Goal: Task Accomplishment & Management: Complete application form

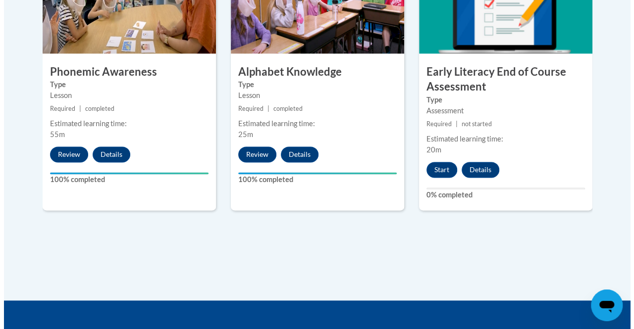
scroll to position [660, 0]
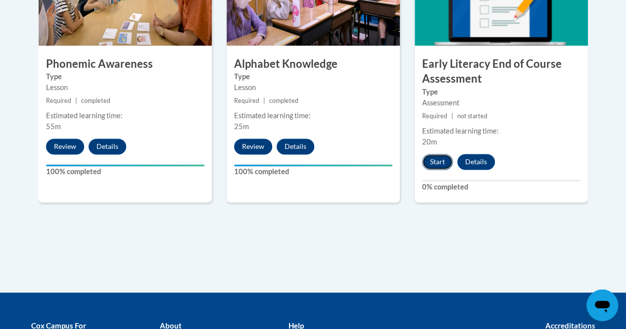
click at [435, 155] on button "Start" at bounding box center [437, 162] width 31 height 16
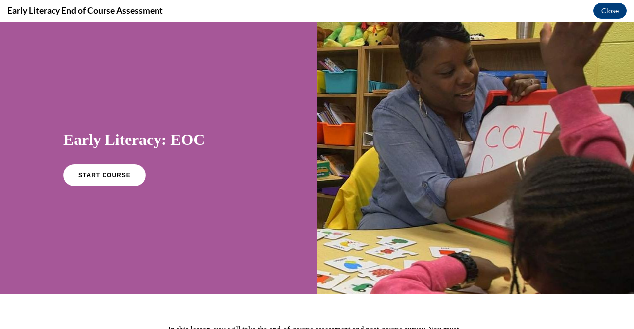
scroll to position [120, 0]
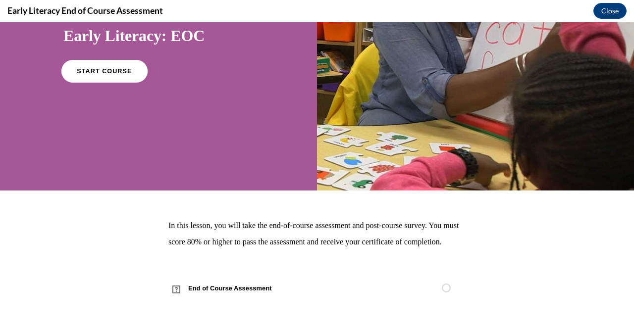
click at [110, 68] on span "START COURSE" at bounding box center [104, 71] width 55 height 7
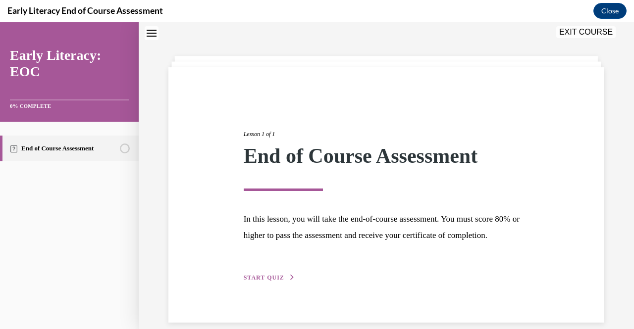
scroll to position [59, 0]
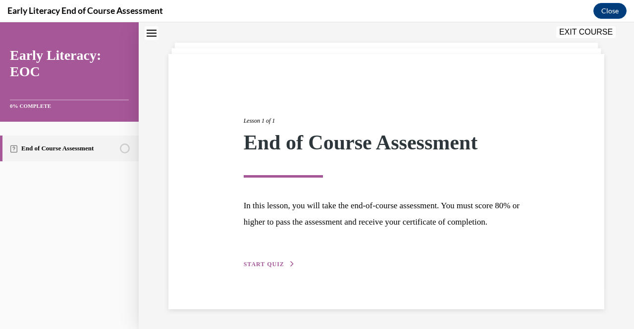
click at [266, 273] on div "Lesson 1 of 1 End of Course Assessment In this lesson, you will take the end-of…" at bounding box center [386, 182] width 436 height 256
click at [264, 262] on span "START QUIZ" at bounding box center [264, 264] width 41 height 7
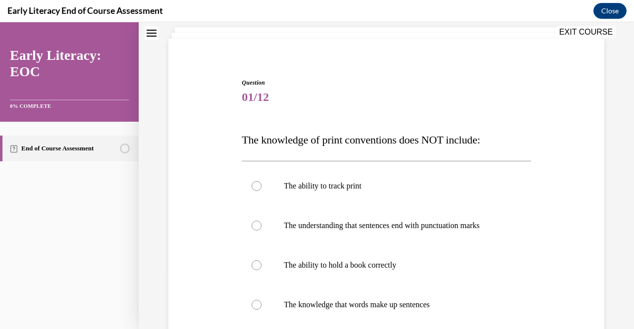
click at [264, 262] on div at bounding box center [386, 266] width 289 height 40
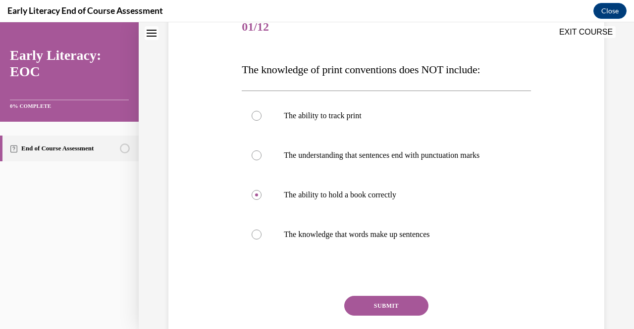
scroll to position [148, 0]
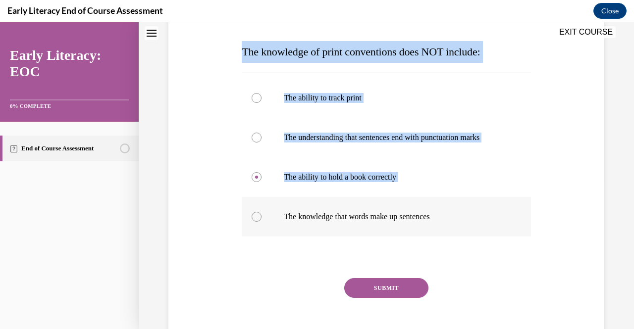
drag, startPoint x: 242, startPoint y: 57, endPoint x: 436, endPoint y: 235, distance: 263.2
click at [436, 235] on div "Question 01/12 The knowledge of print conventions does NOT include: The ability…" at bounding box center [386, 174] width 289 height 369
click at [419, 89] on div at bounding box center [386, 98] width 289 height 40
drag, startPoint x: 237, startPoint y: 53, endPoint x: 441, endPoint y: 271, distance: 298.5
click at [441, 271] on div "Question 01/12 The knowledge of print conventions does NOT include: The ability…" at bounding box center [386, 159] width 441 height 399
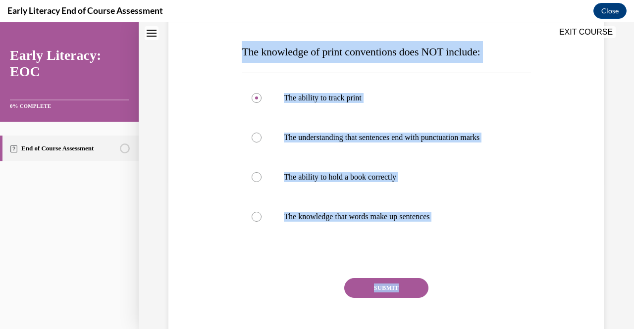
click at [197, 160] on div "Question 01/12 The knowledge of print conventions does NOT include: The ability…" at bounding box center [386, 159] width 441 height 399
drag, startPoint x: 238, startPoint y: 49, endPoint x: 446, endPoint y: 219, distance: 268.4
click at [446, 219] on div "Question 01/12 The knowledge of print conventions does NOT include: The ability…" at bounding box center [386, 167] width 294 height 384
copy div "The knowledge of print conventions does NOT include: The ability to track print…"
click at [360, 285] on button "SUBMIT" at bounding box center [386, 288] width 84 height 20
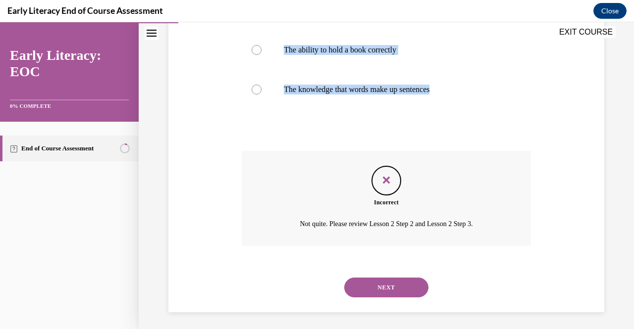
scroll to position [277, 0]
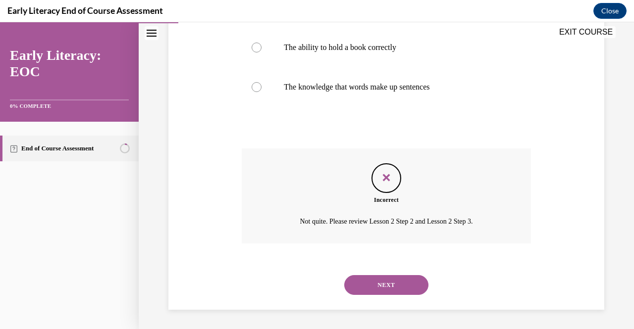
click at [323, 276] on div "NEXT" at bounding box center [386, 285] width 289 height 40
click at [353, 290] on button "NEXT" at bounding box center [386, 285] width 84 height 20
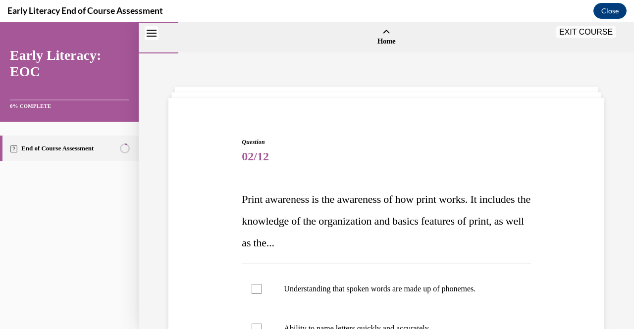
scroll to position [155, 0]
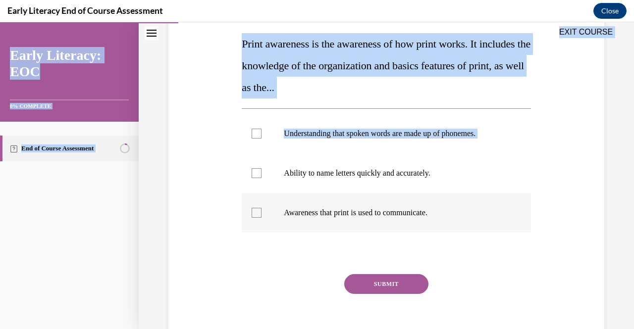
drag, startPoint x: 239, startPoint y: 39, endPoint x: 391, endPoint y: 196, distance: 218.2
click at [391, 196] on div "EXIT COURSE Early Literacy: EOC 0% COMPLETE End of Course Assessment Home Quest…" at bounding box center [317, 175] width 634 height 307
click at [206, 107] on div "Question 02/12 Print awareness is the awareness of how print works. It includes…" at bounding box center [386, 153] width 441 height 403
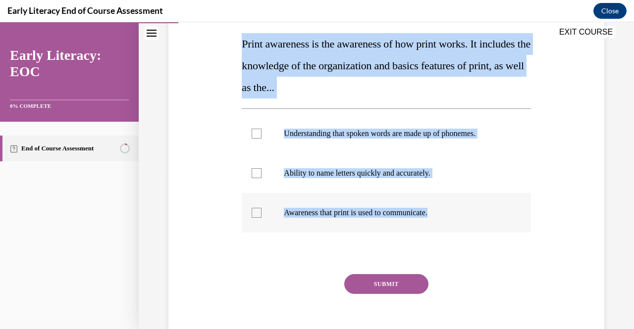
drag, startPoint x: 240, startPoint y: 44, endPoint x: 443, endPoint y: 215, distance: 265.3
click at [443, 215] on div "Question 02/12 Print awareness is the awareness of how print works. It includes…" at bounding box center [386, 168] width 289 height 373
copy div "Print awareness is the awareness of how print works. It includes the knowledge …"
click at [258, 215] on div at bounding box center [257, 213] width 10 height 10
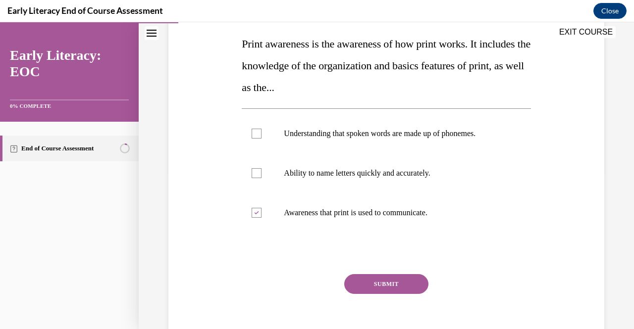
click at [363, 286] on button "SUBMIT" at bounding box center [386, 284] width 84 height 20
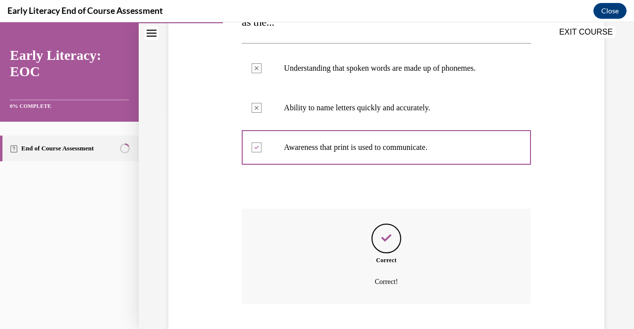
scroll to position [281, 0]
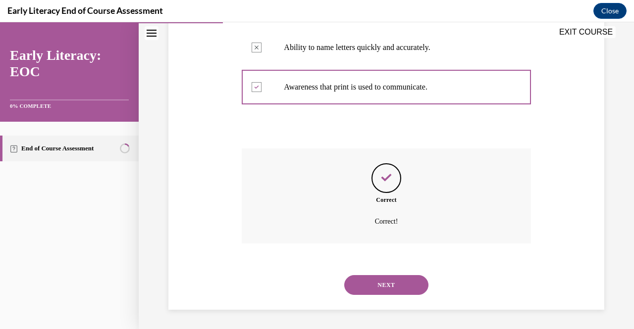
click at [363, 285] on button "NEXT" at bounding box center [386, 285] width 84 height 20
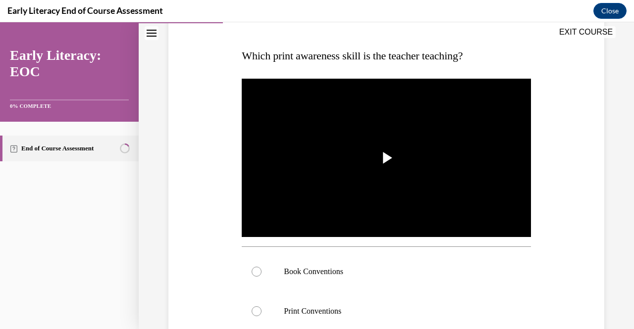
scroll to position [144, 0]
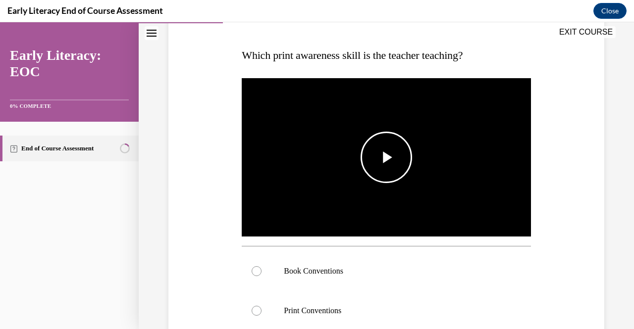
click at [364, 198] on img "Video player" at bounding box center [386, 157] width 289 height 162
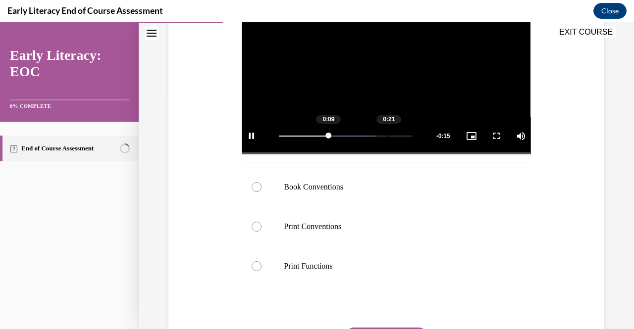
scroll to position [229, 0]
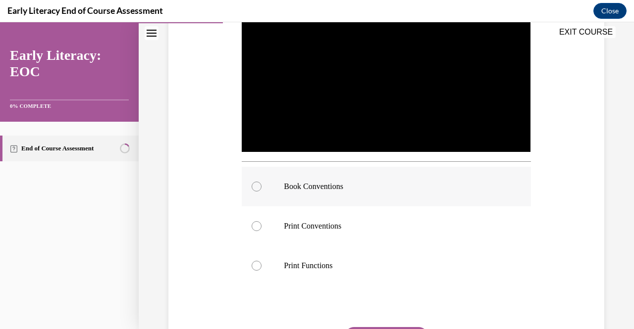
click at [359, 188] on p "Book Conventions" at bounding box center [395, 187] width 222 height 10
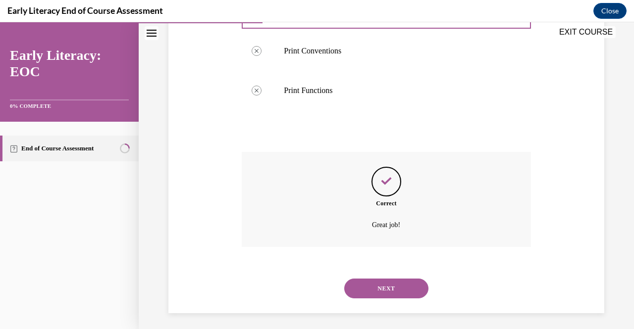
scroll to position [405, 0]
click at [388, 287] on button "NEXT" at bounding box center [386, 288] width 84 height 20
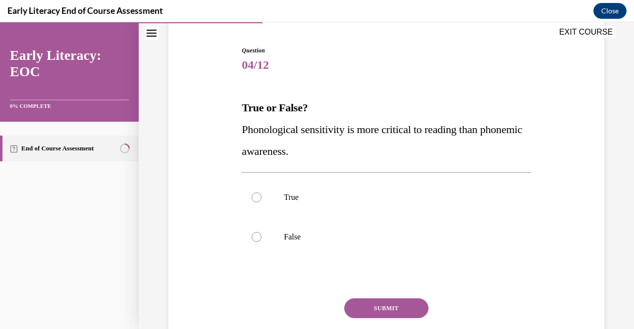
scroll to position [102, 0]
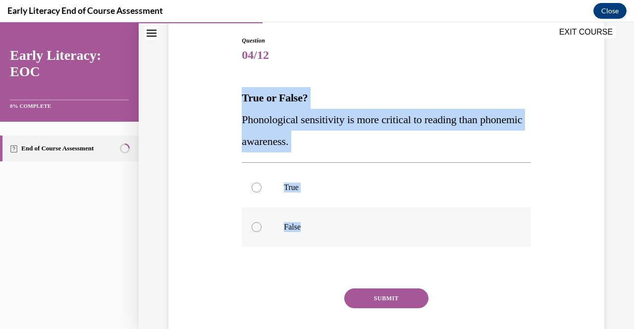
drag, startPoint x: 240, startPoint y: 100, endPoint x: 316, endPoint y: 224, distance: 145.7
click at [316, 224] on div "Question 04/12 True or False? Phonological sensitivity is more critical to read…" at bounding box center [386, 195] width 294 height 349
copy div "True or False? Phonological sensitivity is more critical to reading than phonem…"
click at [287, 231] on p "False" at bounding box center [395, 227] width 222 height 10
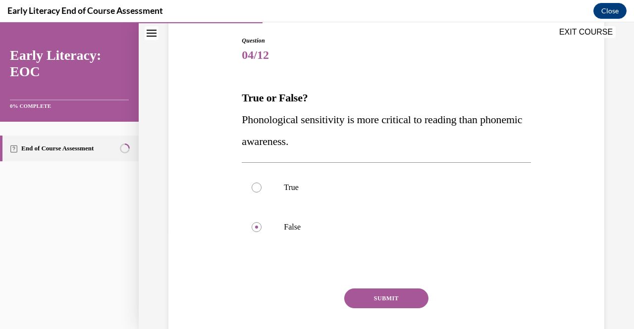
click at [371, 293] on button "SUBMIT" at bounding box center [386, 299] width 84 height 20
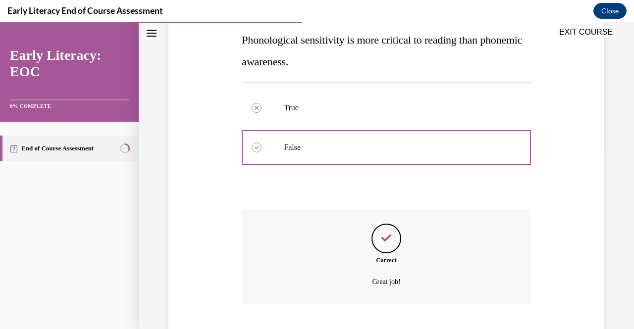
scroll to position [242, 0]
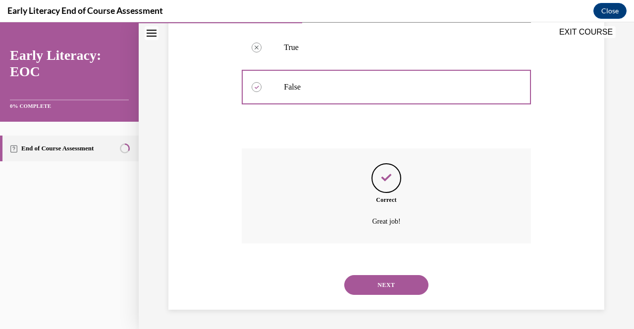
click at [371, 293] on button "NEXT" at bounding box center [386, 285] width 84 height 20
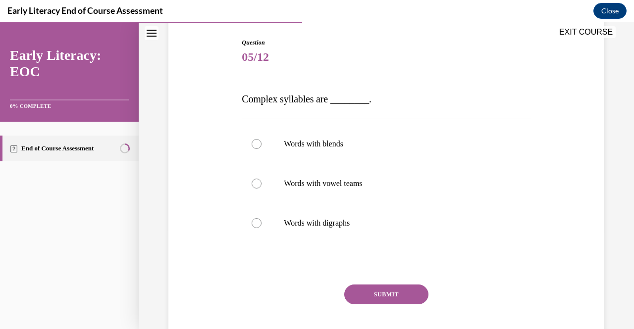
scroll to position [100, 0]
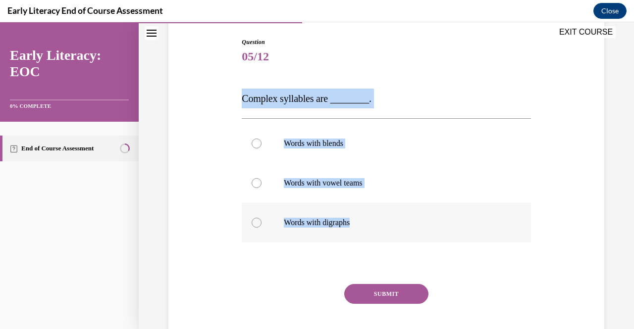
drag, startPoint x: 239, startPoint y: 96, endPoint x: 371, endPoint y: 224, distance: 184.2
click at [371, 224] on div "Question 05/12 Complex syllables are ________. Words with blends Words with vow…" at bounding box center [386, 194] width 294 height 343
copy div "Complex syllables are ________. Words with blends Words with vowel teams Words …"
click at [228, 186] on div "Question 05/12 Complex syllables are ________. Words with blends Words with vow…" at bounding box center [386, 187] width 441 height 358
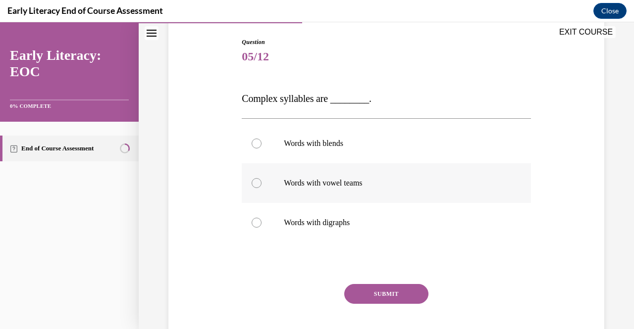
click at [340, 181] on p "Words with vowel teams" at bounding box center [395, 183] width 222 height 10
click at [356, 304] on div "SUBMIT" at bounding box center [386, 309] width 289 height 50
click at [358, 289] on button "SUBMIT" at bounding box center [386, 294] width 84 height 20
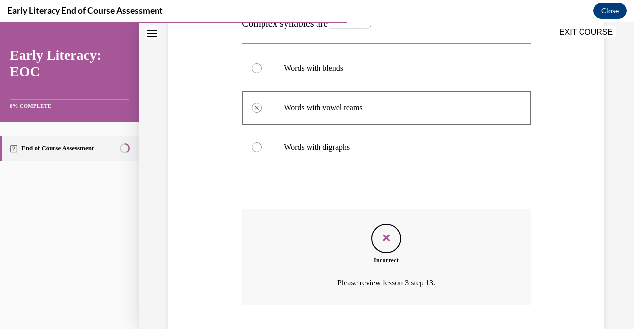
scroll to position [237, 0]
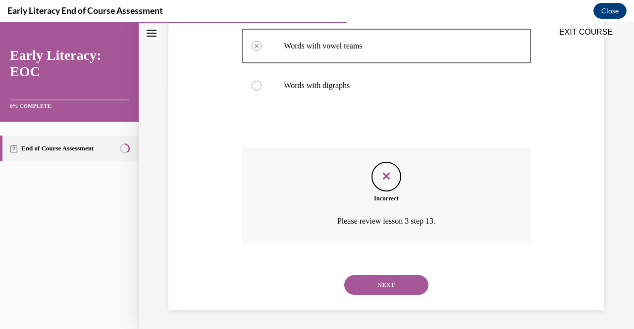
click at [365, 279] on button "NEXT" at bounding box center [386, 285] width 84 height 20
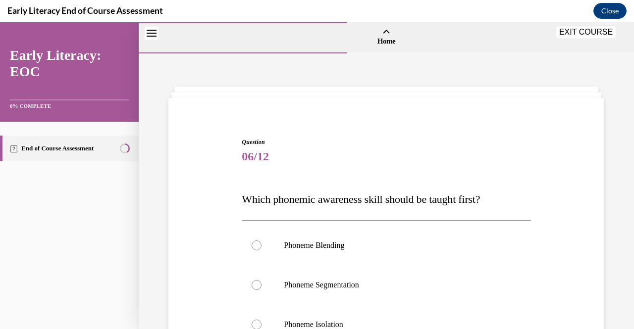
scroll to position [84, 0]
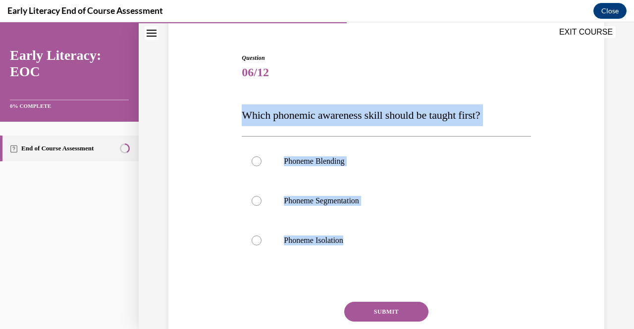
drag, startPoint x: 239, startPoint y: 118, endPoint x: 350, endPoint y: 265, distance: 183.5
click at [350, 265] on div "Question 06/12 Which phonemic awareness skill should be taught first? Phoneme B…" at bounding box center [386, 211] width 294 height 345
copy div "Which phonemic awareness skill should be taught first? Phoneme Blending Phoneme…"
click at [267, 241] on div at bounding box center [386, 241] width 289 height 40
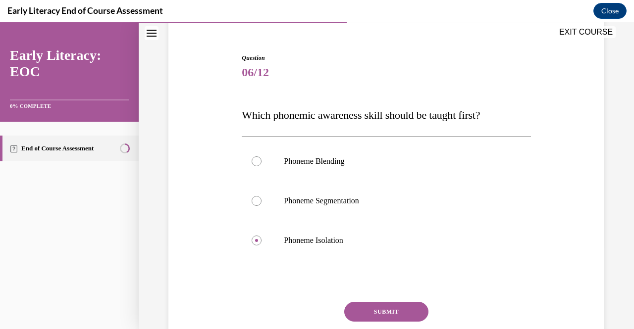
click at [373, 308] on button "SUBMIT" at bounding box center [386, 312] width 84 height 20
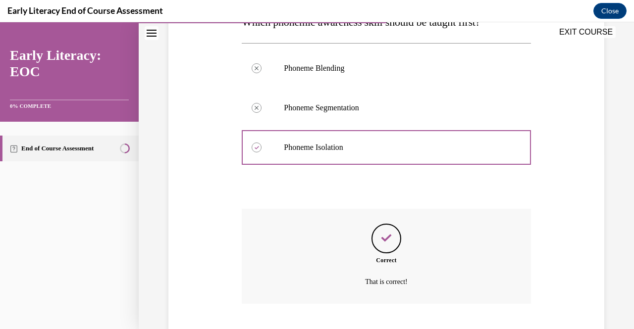
scroll to position [238, 0]
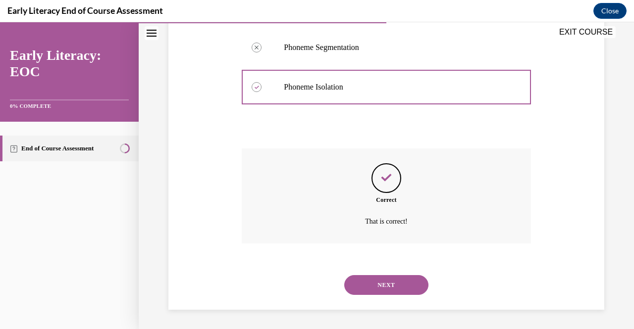
click at [375, 268] on div "NEXT" at bounding box center [386, 285] width 289 height 40
click at [374, 274] on div "NEXT" at bounding box center [386, 285] width 289 height 40
click at [375, 278] on button "NEXT" at bounding box center [386, 285] width 84 height 20
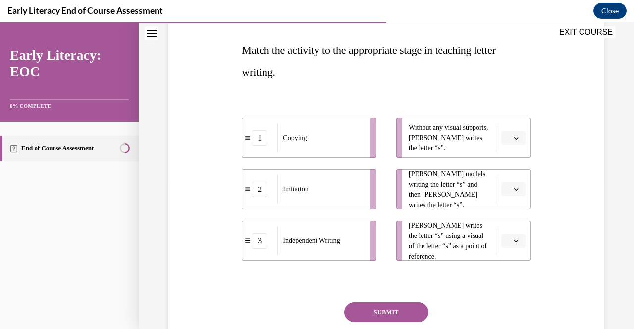
scroll to position [151, 0]
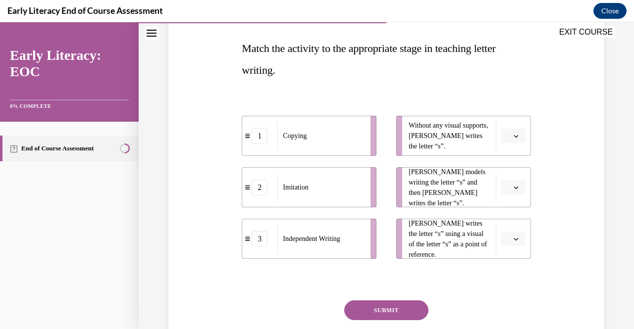
click at [501, 137] on button "button" at bounding box center [513, 136] width 24 height 15
click at [501, 219] on span "3" at bounding box center [502, 217] width 3 height 8
click at [501, 190] on button "button" at bounding box center [513, 187] width 24 height 15
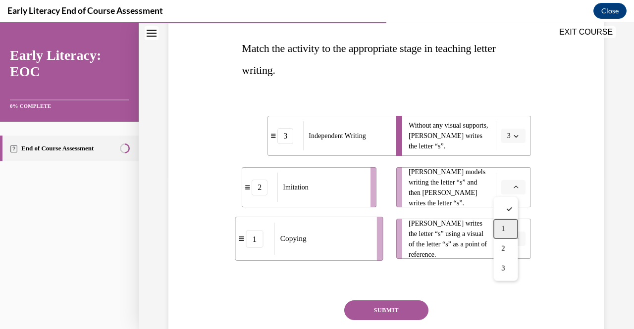
click at [499, 222] on div "1" at bounding box center [505, 229] width 24 height 20
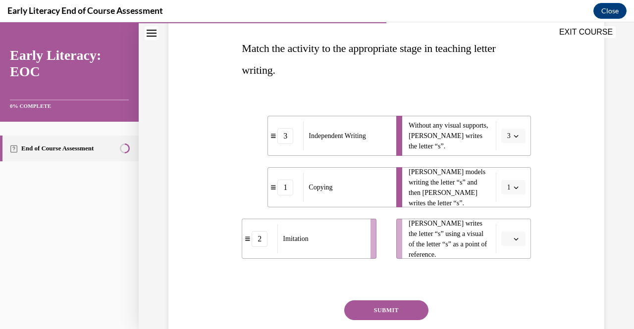
click at [505, 236] on button "button" at bounding box center [513, 239] width 24 height 15
click at [505, 203] on div "2" at bounding box center [505, 197] width 24 height 20
click at [398, 306] on button "SUBMIT" at bounding box center [386, 311] width 84 height 20
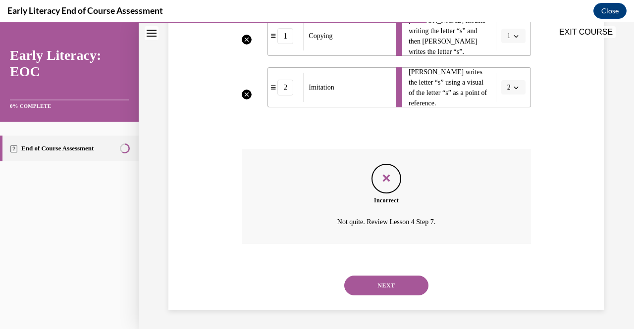
scroll to position [303, 0]
click at [394, 292] on button "NEXT" at bounding box center [386, 285] width 84 height 20
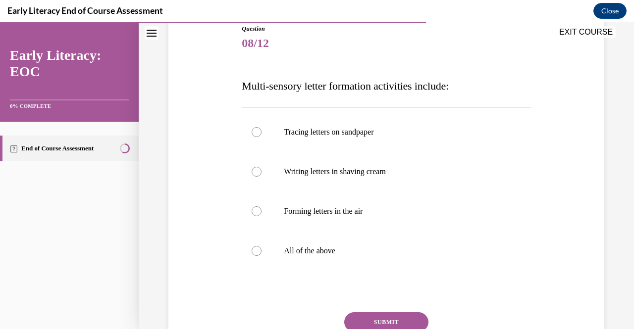
scroll to position [114, 0]
click at [370, 236] on div at bounding box center [386, 251] width 289 height 40
click at [376, 319] on button "SUBMIT" at bounding box center [386, 322] width 84 height 20
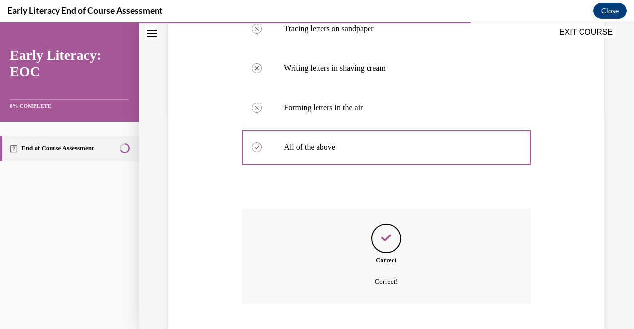
scroll to position [277, 0]
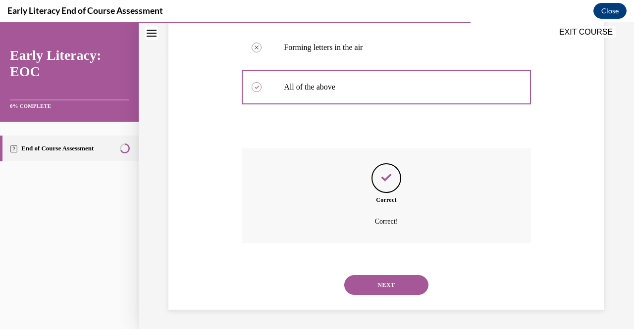
click at [380, 284] on button "NEXT" at bounding box center [386, 285] width 84 height 20
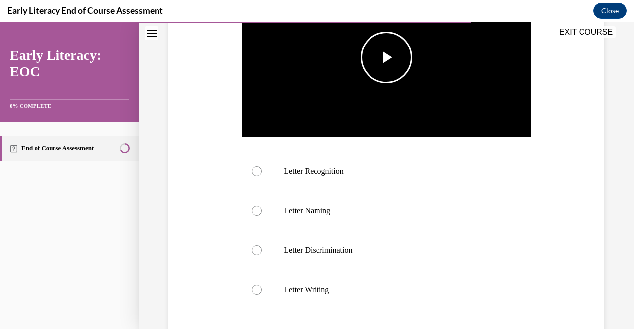
click at [386, 57] on span "Video player" at bounding box center [386, 57] width 0 height 0
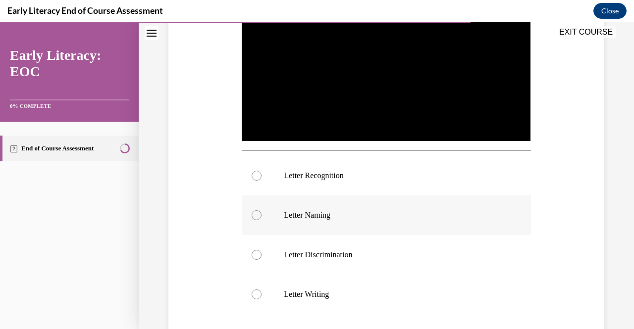
scroll to position [241, 0]
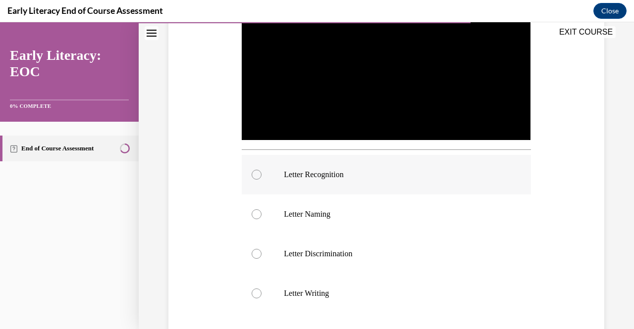
click at [313, 173] on p "Letter Recognition" at bounding box center [395, 175] width 222 height 10
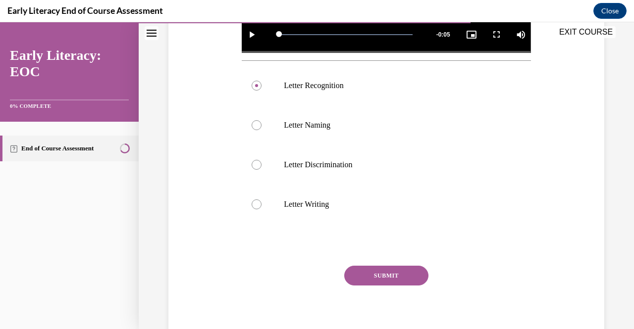
click at [376, 276] on button "SUBMIT" at bounding box center [386, 276] width 84 height 20
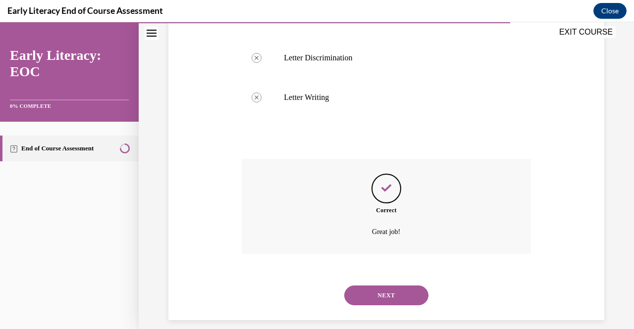
scroll to position [444, 0]
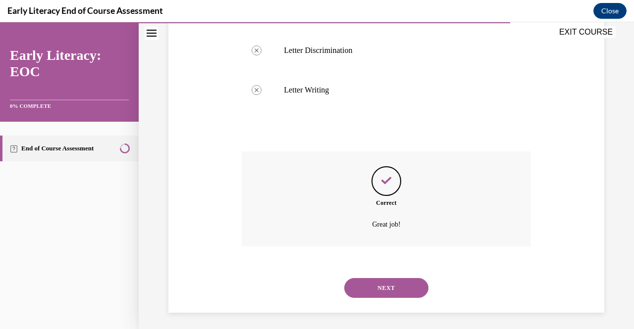
click at [376, 279] on button "NEXT" at bounding box center [386, 288] width 84 height 20
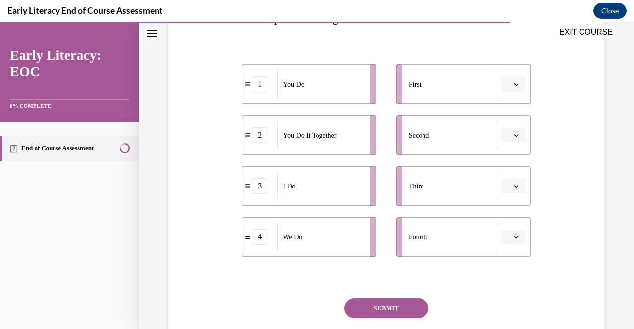
scroll to position [181, 0]
click at [505, 89] on button "button" at bounding box center [513, 83] width 24 height 15
click at [553, 112] on div "Question 10/12 Put the phases of the gradual release method in order. 1 You Do …" at bounding box center [386, 153] width 441 height 453
click at [513, 184] on icon "button" at bounding box center [515, 185] width 5 height 5
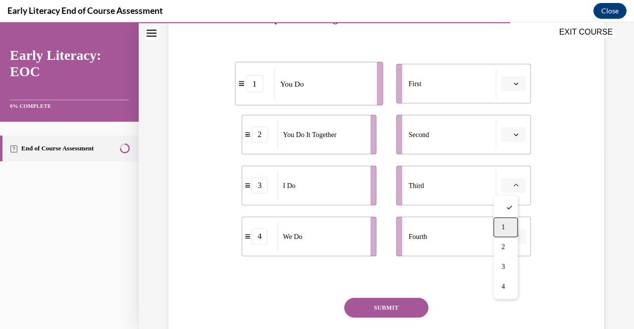
click at [504, 231] on div "1" at bounding box center [505, 227] width 24 height 20
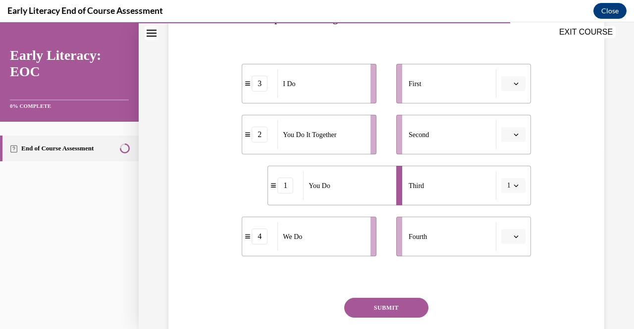
click at [513, 187] on icon "button" at bounding box center [515, 186] width 4 height 2
click at [542, 211] on div "Question 10/12 Put the phases of the gradual release method in order. 3 I Do 2 …" at bounding box center [386, 153] width 441 height 453
click at [512, 189] on button "1" at bounding box center [513, 185] width 24 height 15
click at [512, 189] on span "button" at bounding box center [515, 185] width 7 height 7
click at [512, 87] on span "button" at bounding box center [515, 83] width 7 height 7
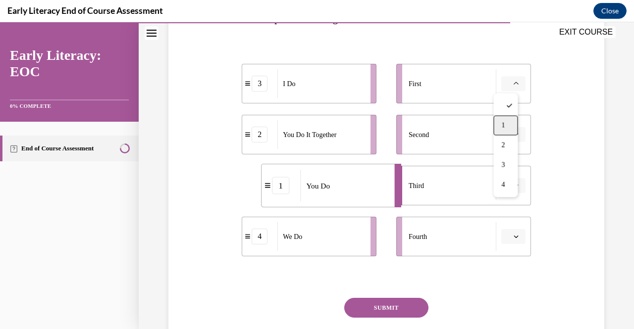
click at [506, 122] on div "1" at bounding box center [505, 125] width 24 height 20
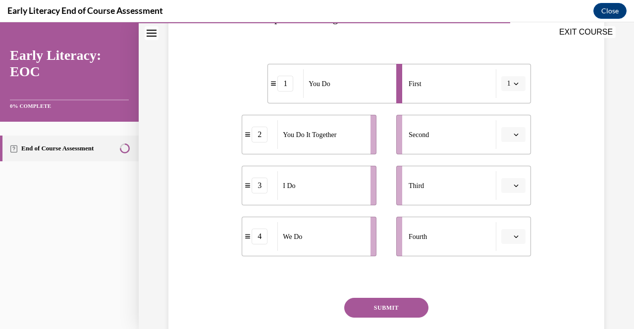
click at [504, 90] on button "1" at bounding box center [513, 83] width 24 height 15
click at [507, 162] on div "3" at bounding box center [503, 165] width 24 height 20
click at [513, 133] on icon "button" at bounding box center [515, 134] width 5 height 5
click at [503, 198] on span "2" at bounding box center [502, 196] width 3 height 8
click at [513, 187] on icon "button" at bounding box center [515, 186] width 4 height 2
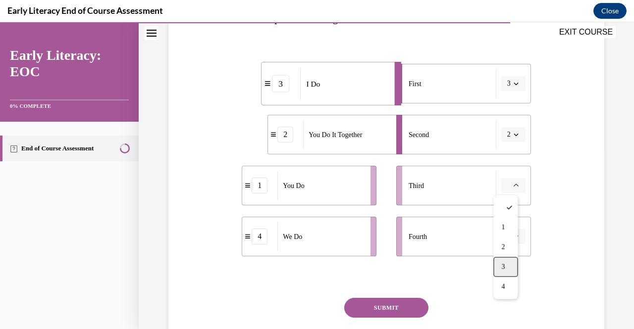
click at [510, 257] on div "3" at bounding box center [505, 267] width 24 height 20
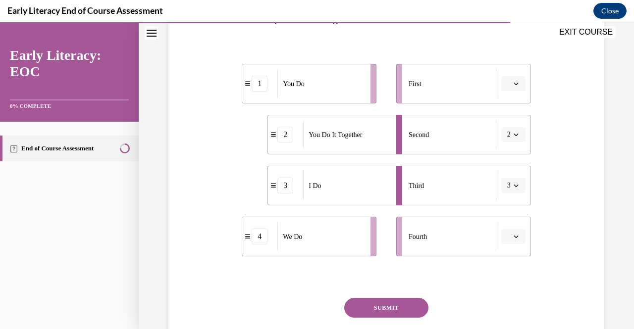
click at [512, 234] on span "button" at bounding box center [515, 236] width 7 height 7
click at [508, 211] on div "4" at bounding box center [505, 215] width 24 height 20
click at [513, 85] on span "button" at bounding box center [515, 83] width 7 height 7
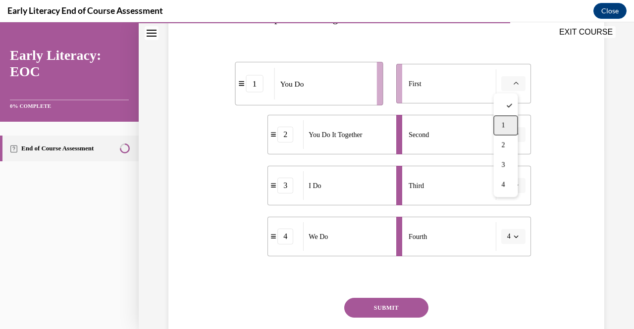
click at [507, 127] on div "1" at bounding box center [505, 125] width 24 height 20
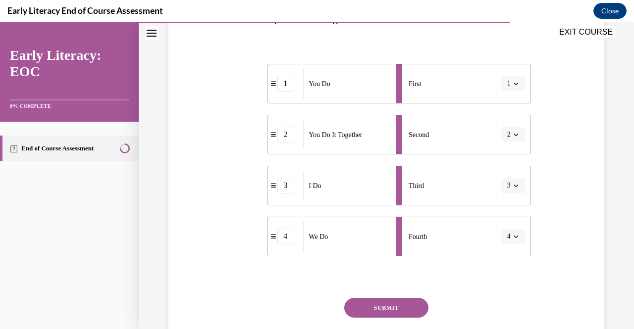
click at [402, 305] on button "SUBMIT" at bounding box center [386, 308] width 84 height 20
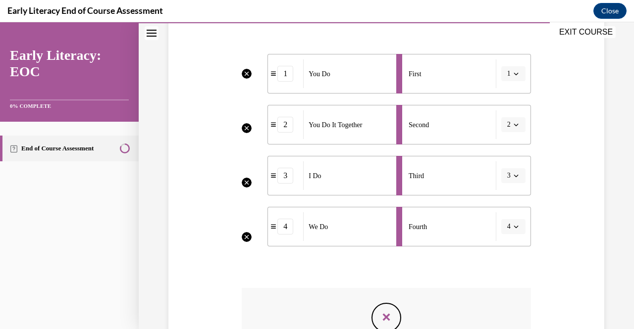
scroll to position [331, 0]
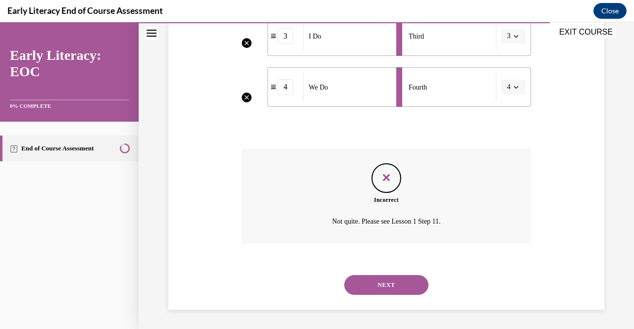
click at [389, 288] on button "NEXT" at bounding box center [386, 285] width 84 height 20
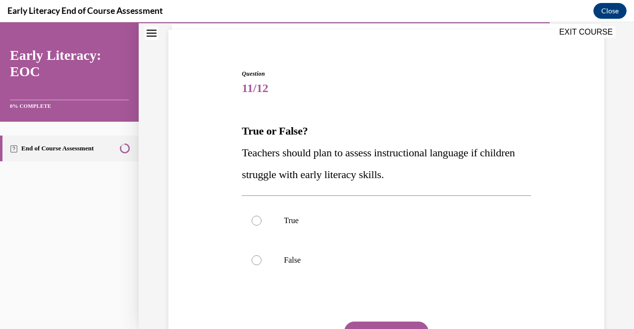
scroll to position [69, 0]
click at [307, 266] on div at bounding box center [386, 260] width 289 height 40
click at [305, 221] on p "True" at bounding box center [395, 220] width 222 height 10
click at [364, 324] on button "SUBMIT" at bounding box center [386, 331] width 84 height 20
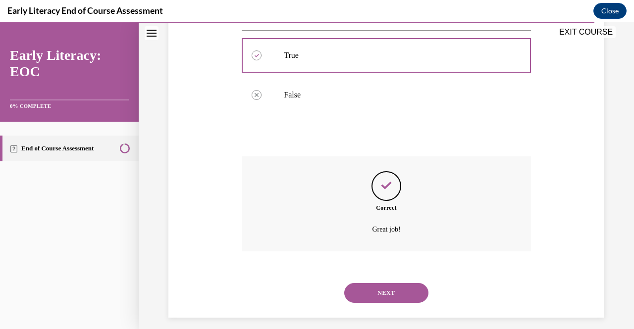
scroll to position [242, 0]
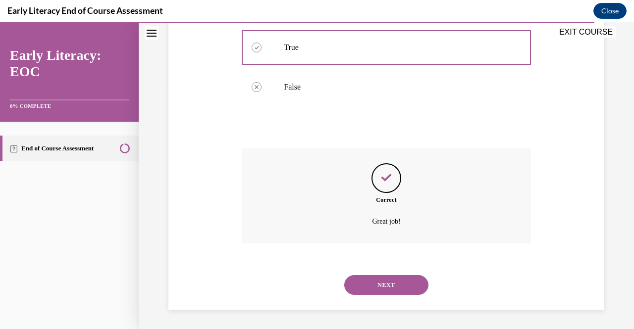
click at [380, 278] on button "NEXT" at bounding box center [386, 285] width 84 height 20
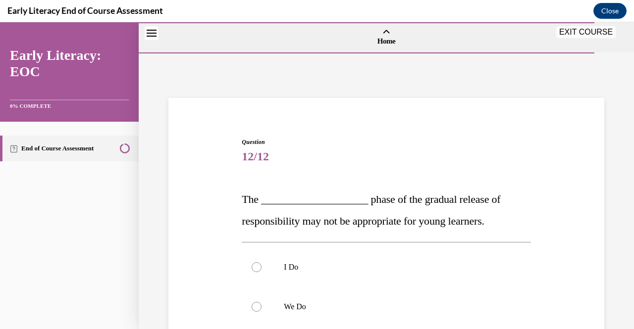
scroll to position [141, 0]
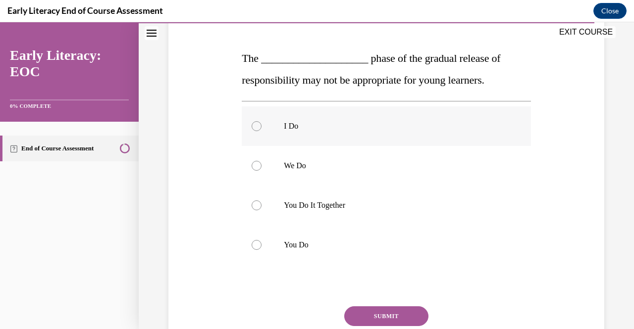
click at [359, 132] on div at bounding box center [386, 126] width 289 height 40
click at [363, 308] on button "SUBMIT" at bounding box center [386, 317] width 84 height 20
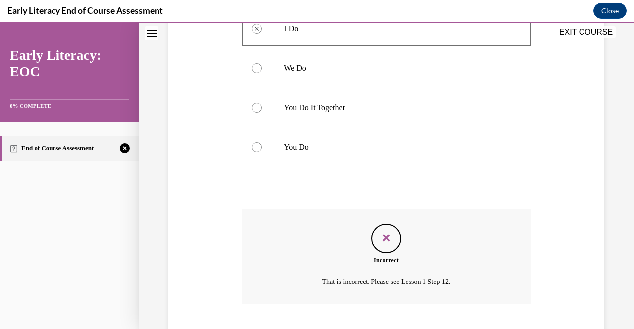
scroll to position [299, 0]
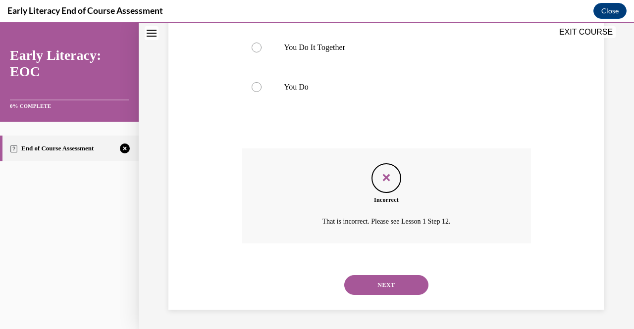
click at [369, 283] on button "NEXT" at bounding box center [386, 285] width 84 height 20
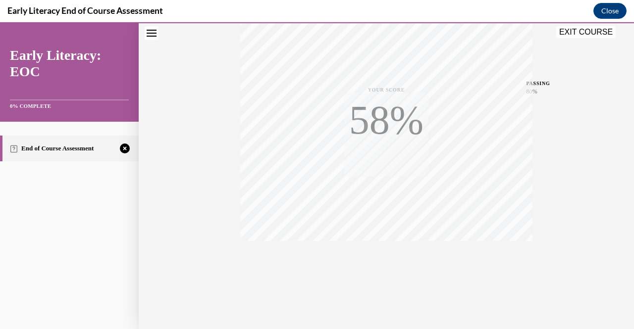
scroll to position [200, 0]
click at [380, 267] on icon "button" at bounding box center [386, 269] width 35 height 11
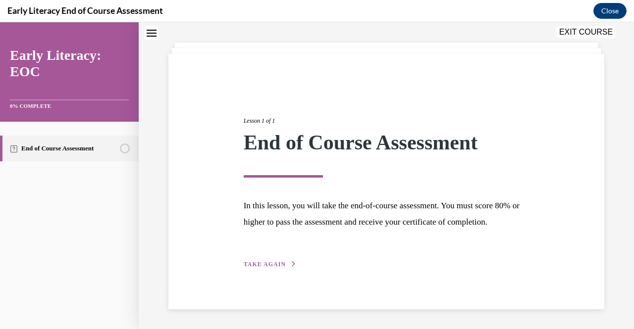
click at [285, 264] on button "TAKE AGAIN" at bounding box center [270, 264] width 53 height 9
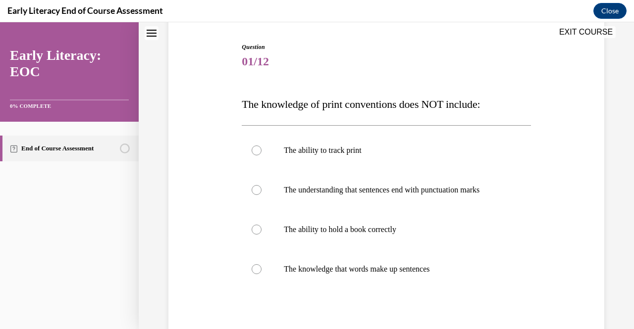
scroll to position [95, 0]
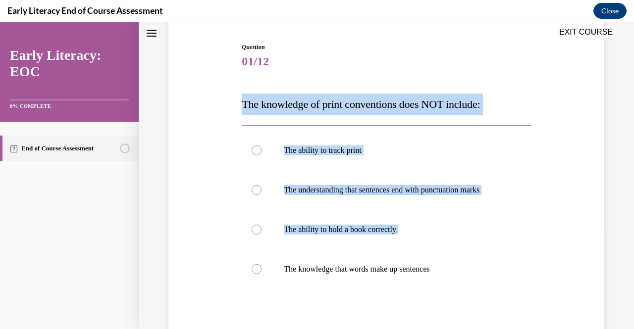
drag, startPoint x: 236, startPoint y: 107, endPoint x: 441, endPoint y: 289, distance: 273.9
click at [441, 289] on div "Question 01/12 The knowledge of print conventions does NOT include: The ability…" at bounding box center [386, 212] width 441 height 399
copy div "The knowledge of print conventions does NOT include: The ability to track print…"
click at [220, 222] on div "Question 01/12 The knowledge of print conventions does NOT include: The ability…" at bounding box center [386, 212] width 441 height 399
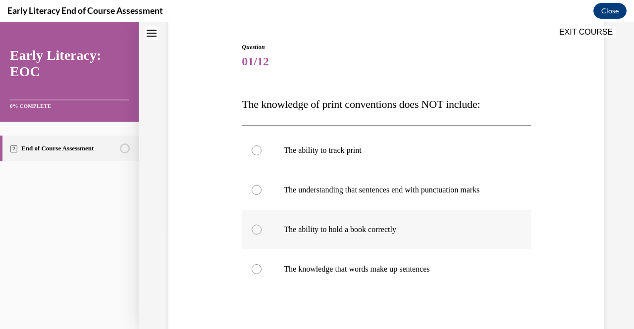
click at [269, 235] on div at bounding box center [386, 230] width 289 height 40
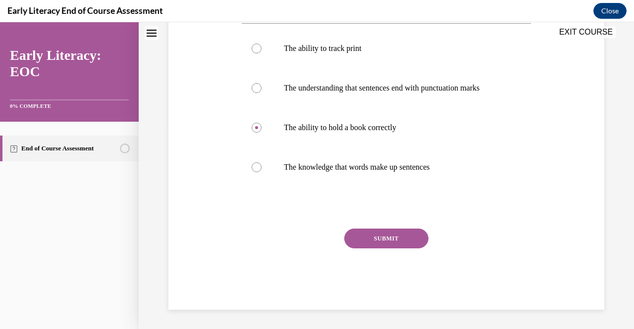
click at [374, 236] on button "SUBMIT" at bounding box center [386, 239] width 84 height 20
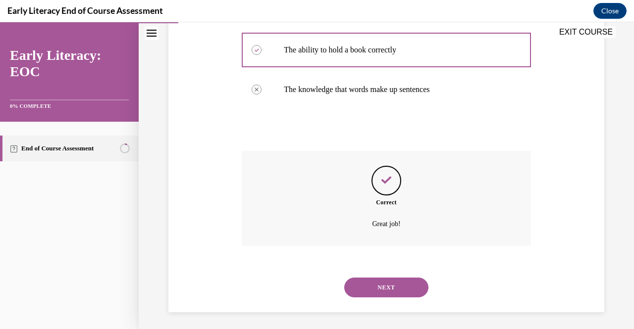
scroll to position [277, 0]
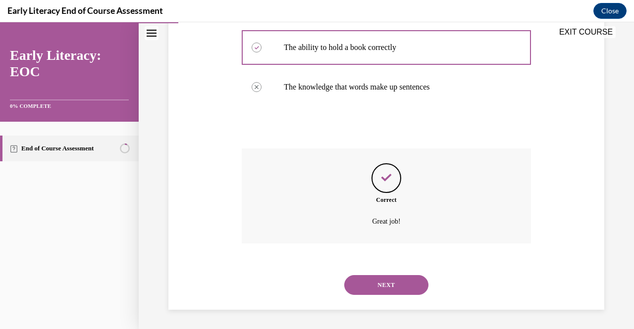
click at [379, 287] on button "NEXT" at bounding box center [386, 285] width 84 height 20
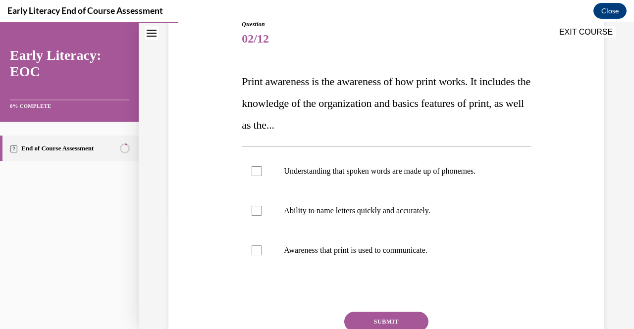
scroll to position [127, 0]
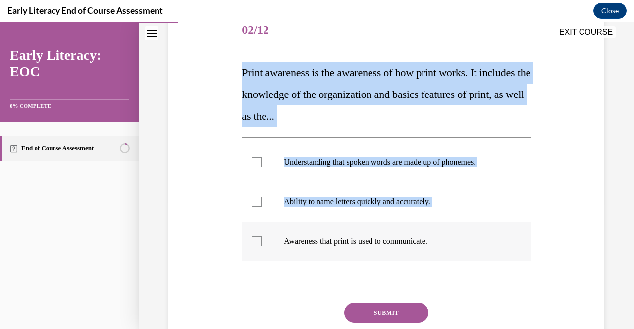
drag, startPoint x: 241, startPoint y: 71, endPoint x: 437, endPoint y: 260, distance: 272.1
click at [437, 260] on div "Question 02/12 Print awareness is the awareness of how print works. It includes…" at bounding box center [386, 197] width 289 height 373
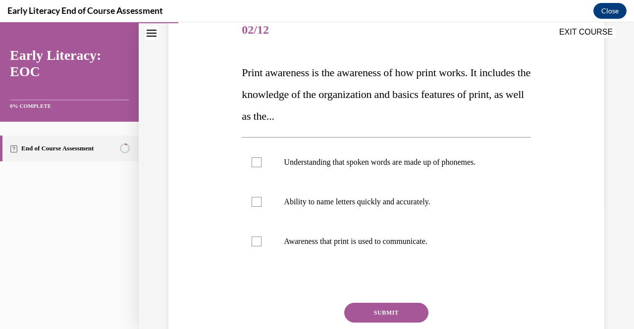
drag, startPoint x: 449, startPoint y: 263, endPoint x: 271, endPoint y: 90, distance: 247.9
click at [271, 90] on span "Print awareness is the awareness of how print works. It includes the knowledge …" at bounding box center [386, 94] width 289 height 56
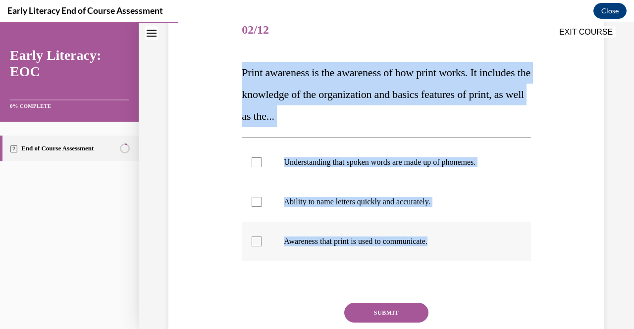
drag, startPoint x: 241, startPoint y: 71, endPoint x: 444, endPoint y: 244, distance: 266.6
click at [444, 244] on div "Question 02/12 Print awareness is the awareness of how print works. It includes…" at bounding box center [386, 197] width 289 height 373
copy div "Print awareness is the awareness of how print works. It includes the knowledge …"
click at [252, 242] on div at bounding box center [257, 242] width 10 height 10
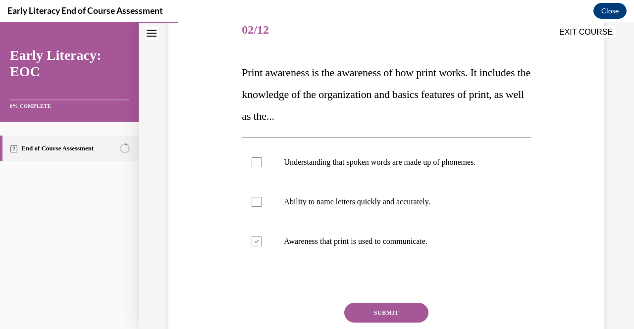
click at [348, 308] on button "SUBMIT" at bounding box center [386, 313] width 84 height 20
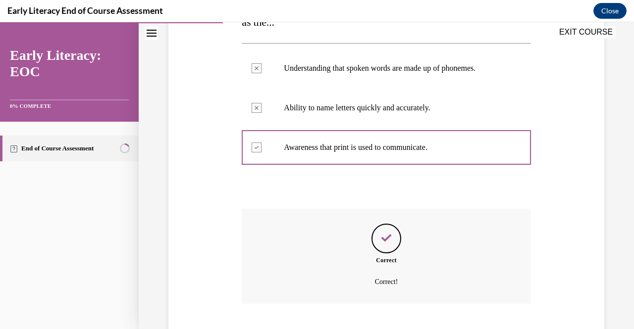
scroll to position [281, 0]
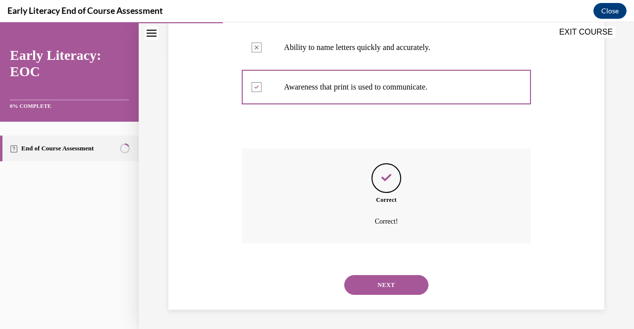
click at [348, 308] on div "SUBMIT NEXT" at bounding box center [386, 283] width 289 height 51
click at [357, 271] on div "NEXT" at bounding box center [386, 285] width 289 height 40
click at [358, 284] on button "NEXT" at bounding box center [386, 285] width 84 height 20
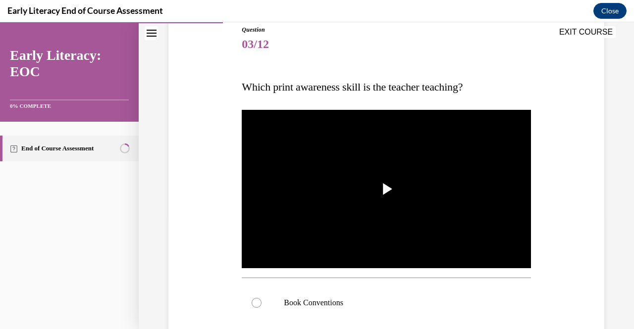
scroll to position [122, 0]
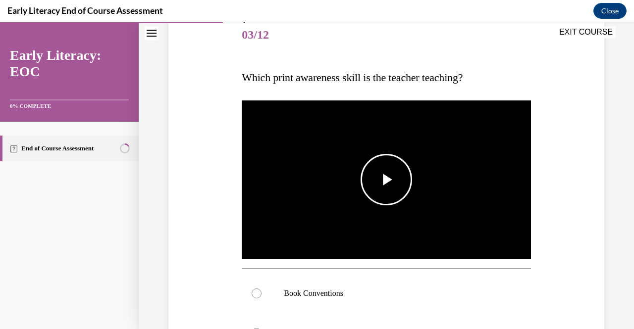
click at [386, 180] on span "Video player" at bounding box center [386, 180] width 0 height 0
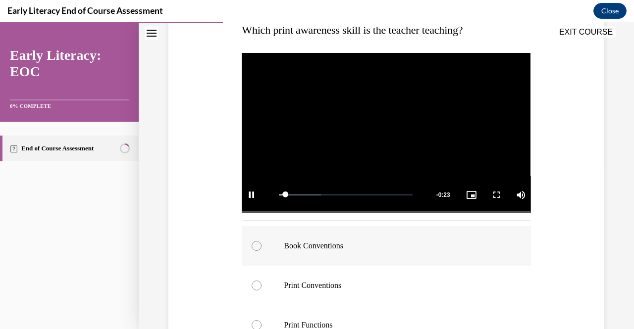
click at [345, 257] on div at bounding box center [386, 246] width 289 height 40
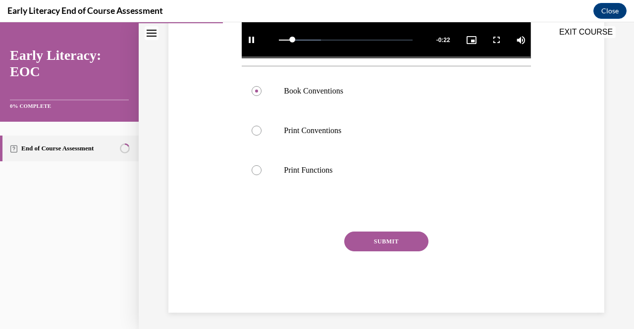
click at [368, 238] on button "SUBMIT" at bounding box center [386, 242] width 84 height 20
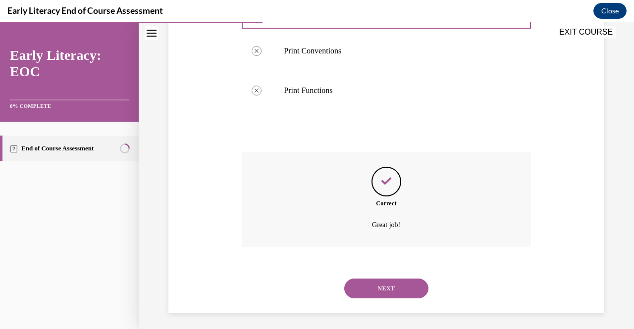
scroll to position [405, 0]
drag, startPoint x: 384, startPoint y: 284, endPoint x: 353, endPoint y: 294, distance: 32.9
click at [353, 294] on button "NEXT" at bounding box center [386, 288] width 84 height 20
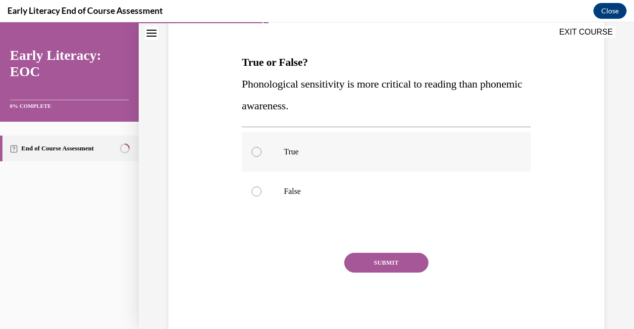
scroll to position [138, 0]
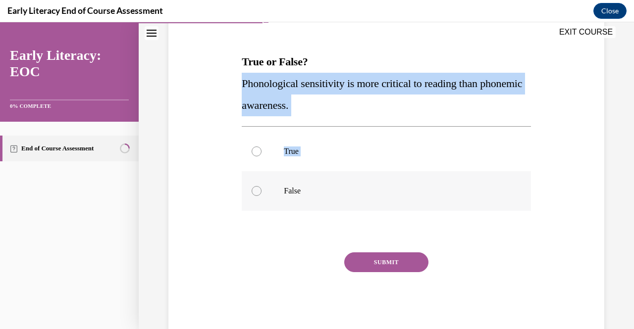
drag, startPoint x: 237, startPoint y: 81, endPoint x: 305, endPoint y: 200, distance: 137.1
click at [305, 200] on div "Question 04/12 True or False? Phonological sensitivity is more critical to read…" at bounding box center [386, 151] width 441 height 363
click at [239, 81] on div "Question 04/12 True or False? Phonological sensitivity is more critical to read…" at bounding box center [386, 159] width 294 height 349
drag, startPoint x: 239, startPoint y: 81, endPoint x: 306, endPoint y: 184, distance: 123.1
click at [306, 184] on div "Question 04/12 True or False? Phonological sensitivity is more critical to read…" at bounding box center [386, 159] width 294 height 349
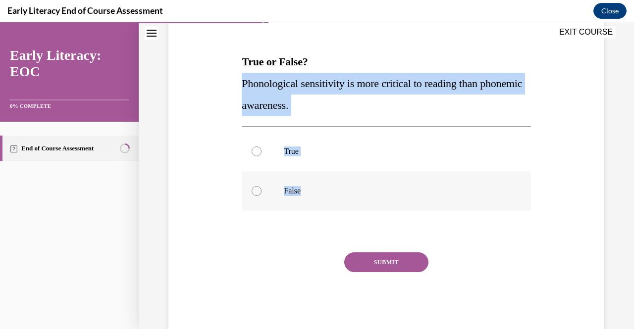
click at [270, 205] on div at bounding box center [386, 191] width 289 height 40
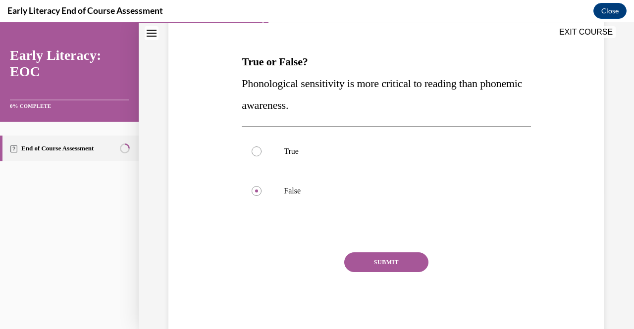
click at [359, 267] on button "SUBMIT" at bounding box center [386, 263] width 84 height 20
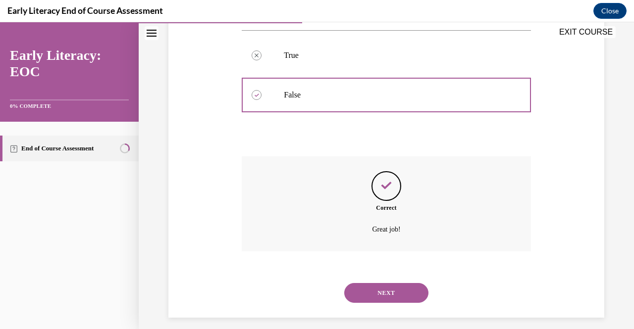
scroll to position [242, 0]
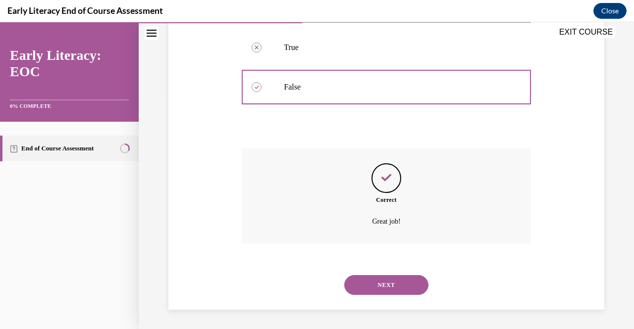
drag, startPoint x: 384, startPoint y: 298, endPoint x: 361, endPoint y: 284, distance: 26.4
click at [361, 284] on button "NEXT" at bounding box center [386, 285] width 84 height 20
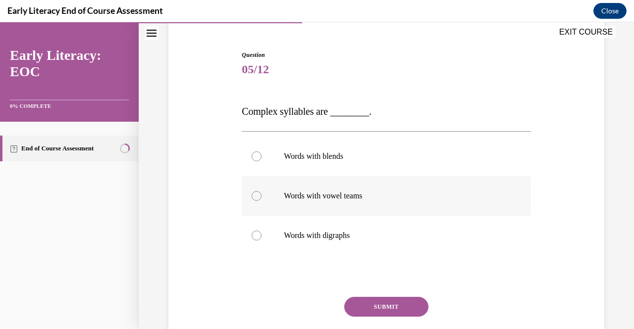
scroll to position [101, 0]
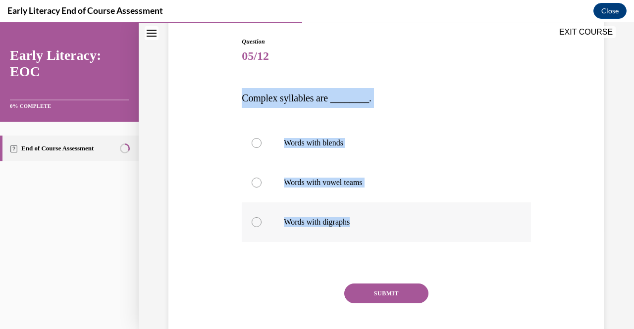
drag, startPoint x: 237, startPoint y: 96, endPoint x: 357, endPoint y: 215, distance: 169.1
click at [357, 215] on div "Question 05/12 Complex syllables are ________. Words with blends Words with vow…" at bounding box center [386, 186] width 441 height 358
copy div "Complex syllables are ________. Words with blends Words with vowel teams"
click at [259, 141] on div at bounding box center [257, 143] width 10 height 10
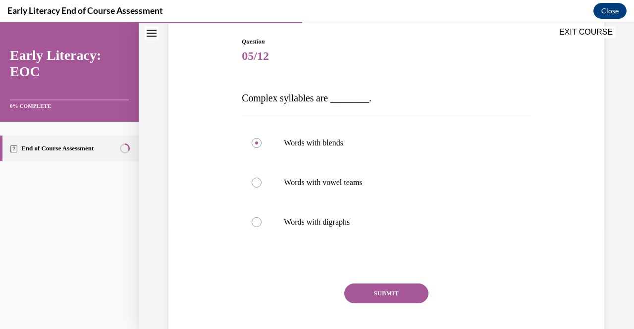
click at [374, 293] on button "SUBMIT" at bounding box center [386, 294] width 84 height 20
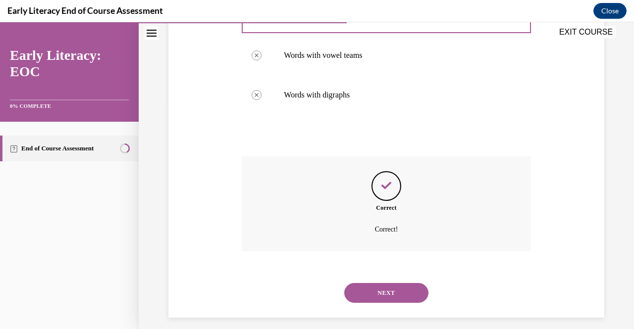
scroll to position [236, 0]
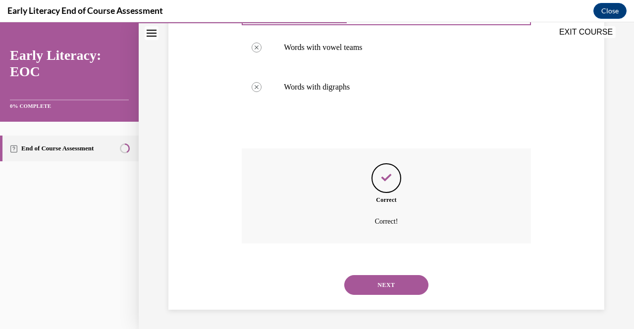
click at [374, 292] on button "NEXT" at bounding box center [386, 285] width 84 height 20
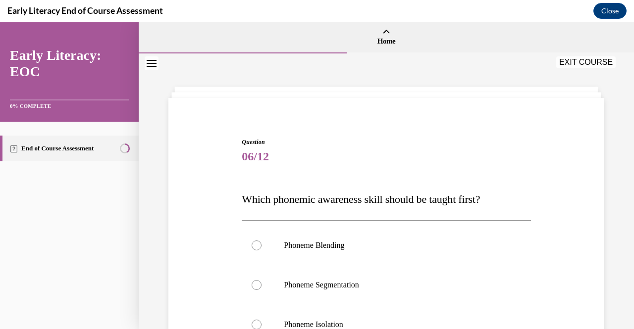
scroll to position [90, 0]
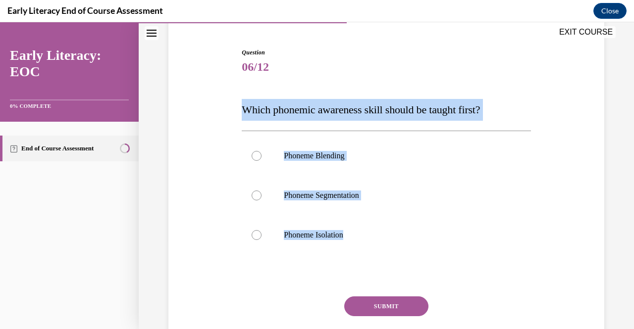
drag, startPoint x: 238, startPoint y: 111, endPoint x: 347, endPoint y: 262, distance: 186.5
click at [347, 262] on div "Question 06/12 Which phonemic awareness skill should be taught first? Phoneme B…" at bounding box center [386, 205] width 294 height 345
copy div "Which phonemic awareness skill should be taught first? Phoneme Blending Phoneme…"
click at [279, 226] on div at bounding box center [386, 235] width 289 height 40
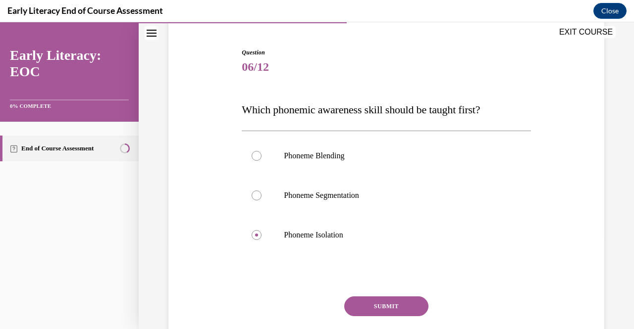
click at [350, 306] on button "SUBMIT" at bounding box center [386, 307] width 84 height 20
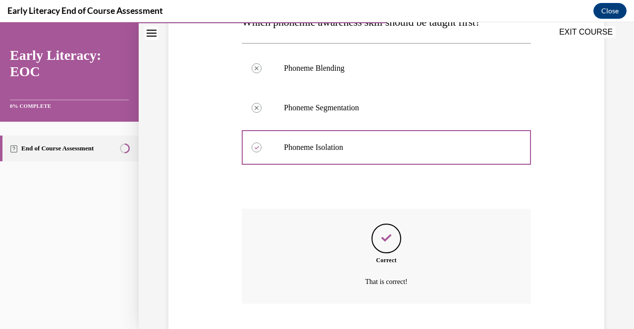
scroll to position [238, 0]
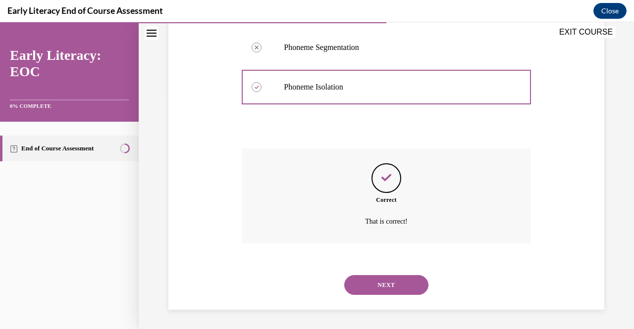
click at [374, 288] on button "NEXT" at bounding box center [386, 285] width 84 height 20
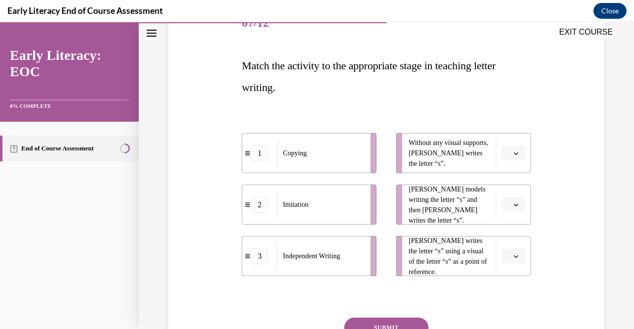
scroll to position [145, 0]
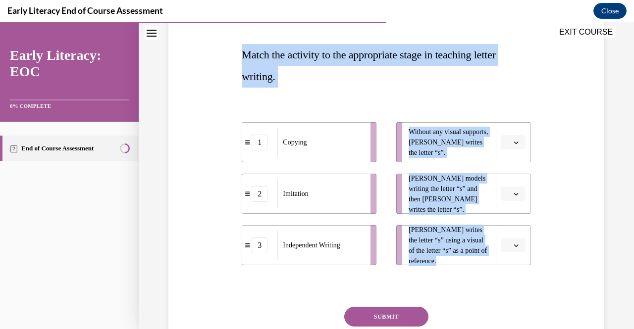
drag, startPoint x: 241, startPoint y: 56, endPoint x: 466, endPoint y: 286, distance: 322.1
click at [466, 286] on div "Question 07/12 Match the activity to the appropriate stage in teaching letter w…" at bounding box center [386, 190] width 289 height 395
click at [198, 277] on div "Question 07/12 Match the activity to the appropriate stage in teaching letter w…" at bounding box center [386, 175] width 441 height 425
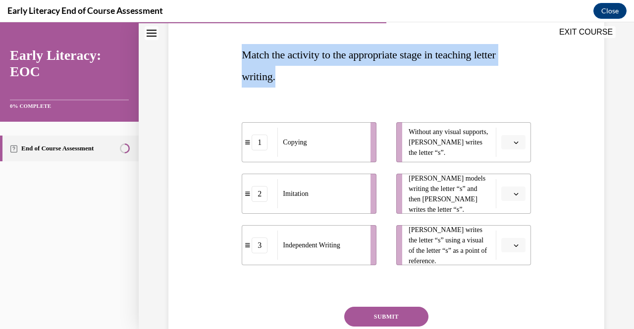
drag, startPoint x: 238, startPoint y: 58, endPoint x: 275, endPoint y: 82, distance: 43.7
click at [275, 82] on div "Question 07/12 Match the activity to the appropriate stage in teaching letter w…" at bounding box center [386, 183] width 294 height 410
copy span "Match the activity to the appropriate stage in teaching letter writing."
click at [501, 149] on button "button" at bounding box center [513, 142] width 24 height 15
click at [509, 218] on div "3" at bounding box center [505, 224] width 24 height 20
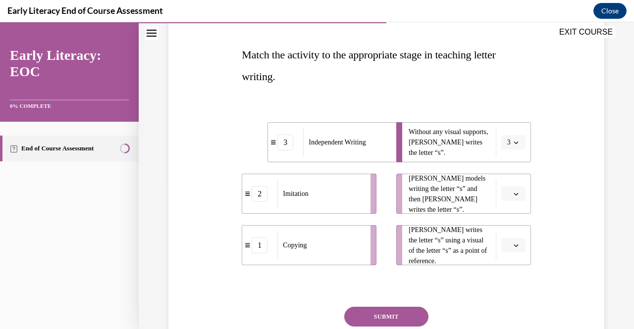
click at [494, 203] on li "Mr. Brown models writing the letter “s” and then Tina writes the letter “s”." at bounding box center [463, 194] width 135 height 40
click at [499, 205] on li "Mr. Brown models writing the letter “s” and then Tina writes the letter “s”." at bounding box center [463, 194] width 135 height 40
click at [512, 199] on button "button" at bounding box center [513, 194] width 24 height 15
click at [505, 238] on div "1" at bounding box center [505, 236] width 24 height 20
click at [510, 241] on button "button" at bounding box center [513, 245] width 24 height 15
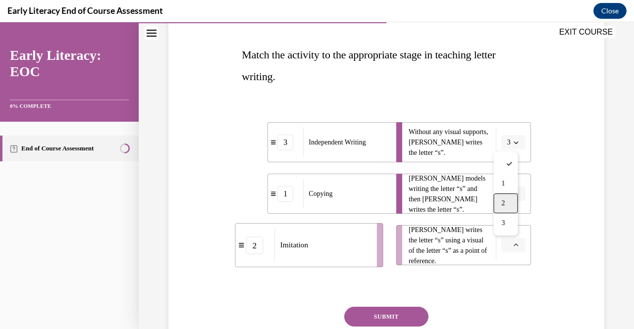
click at [506, 195] on div "2" at bounding box center [505, 204] width 24 height 20
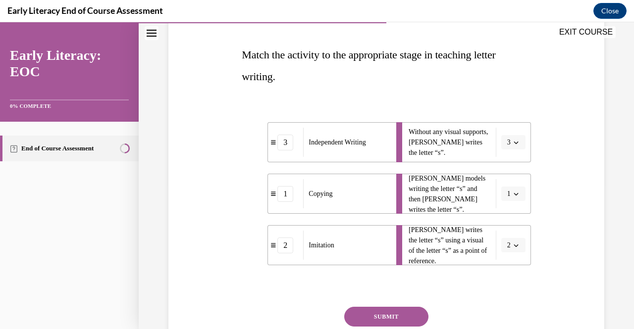
click at [408, 311] on button "SUBMIT" at bounding box center [386, 317] width 84 height 20
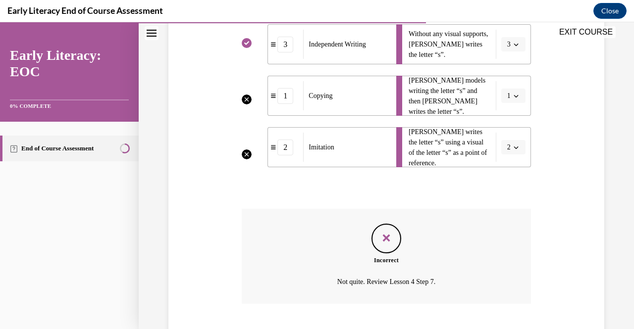
scroll to position [303, 0]
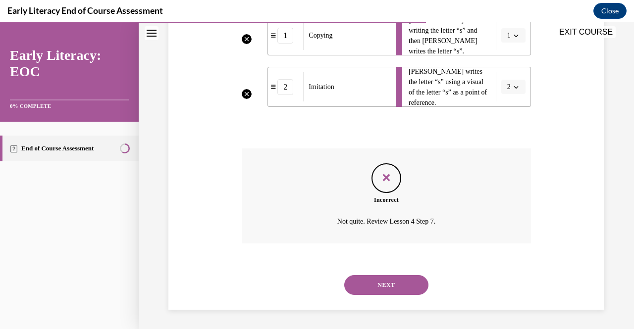
click at [504, 96] on li "Tina writes the letter “s” using a visual of the letter “s” as a point of refer…" at bounding box center [463, 87] width 135 height 40
click at [505, 92] on li "Tina writes the letter “s” using a visual of the letter “s” as a point of refer…" at bounding box center [463, 87] width 135 height 40
click at [372, 292] on button "NEXT" at bounding box center [386, 285] width 84 height 20
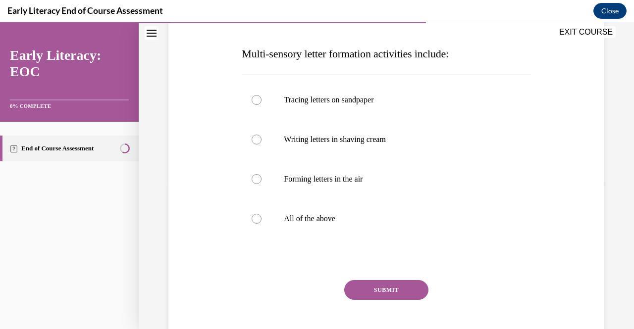
scroll to position [145, 0]
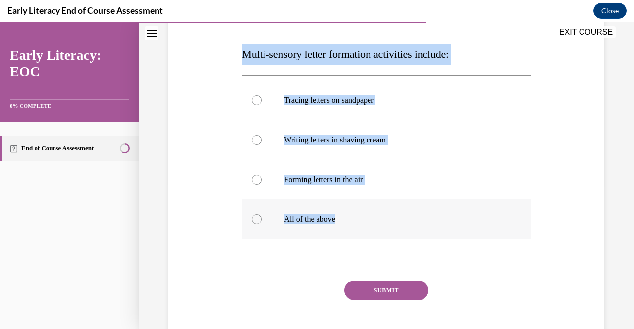
drag, startPoint x: 236, startPoint y: 56, endPoint x: 346, endPoint y: 220, distance: 197.3
click at [346, 220] on div "Question 08/12 Multi-sensory letter formation activities include: Tracing lette…" at bounding box center [386, 162] width 441 height 399
click at [223, 108] on div "Question 08/12 Multi-sensory letter formation activities include: Tracing lette…" at bounding box center [386, 162] width 441 height 399
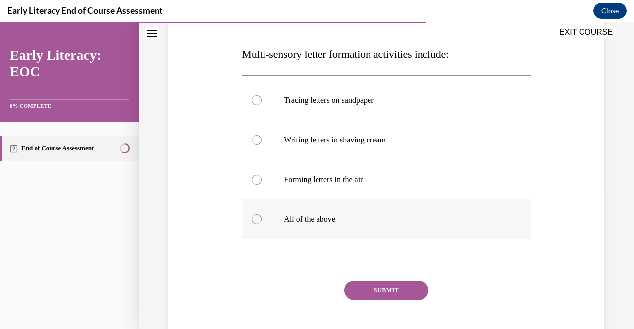
click at [278, 223] on div at bounding box center [386, 220] width 289 height 40
click at [352, 293] on button "SUBMIT" at bounding box center [386, 291] width 84 height 20
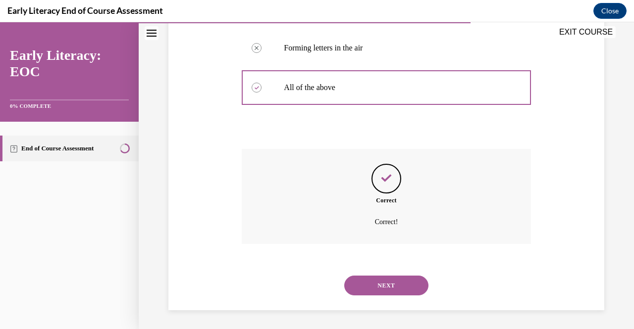
scroll to position [277, 0]
click at [373, 270] on div "NEXT" at bounding box center [386, 285] width 289 height 40
click at [372, 281] on button "NEXT" at bounding box center [386, 285] width 84 height 20
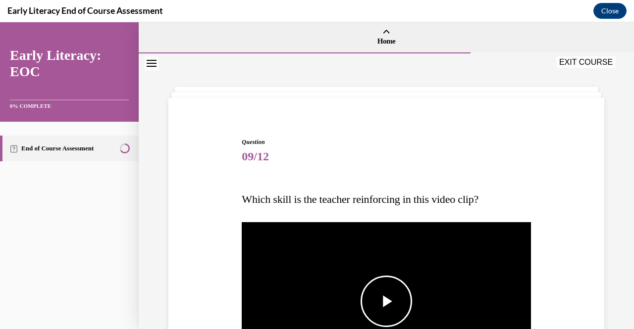
click at [371, 270] on img "Video player" at bounding box center [386, 301] width 289 height 162
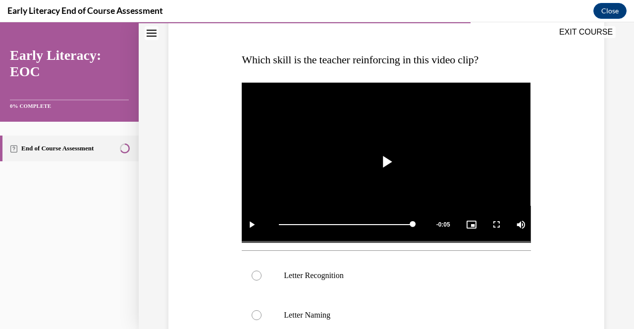
scroll to position [137, 0]
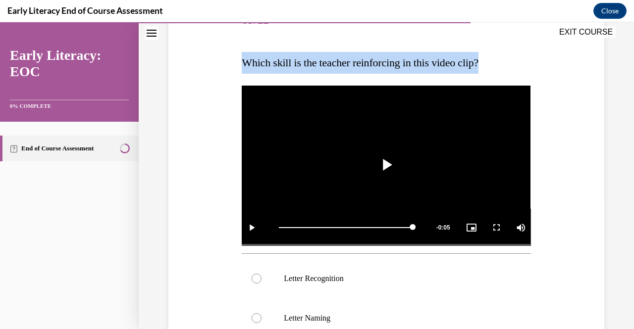
drag, startPoint x: 234, startPoint y: 63, endPoint x: 526, endPoint y: 57, distance: 292.2
click at [526, 57] on div "Question 09/12 Which skill is the teacher reinforcing in this video clip? Video…" at bounding box center [386, 255] width 441 height 569
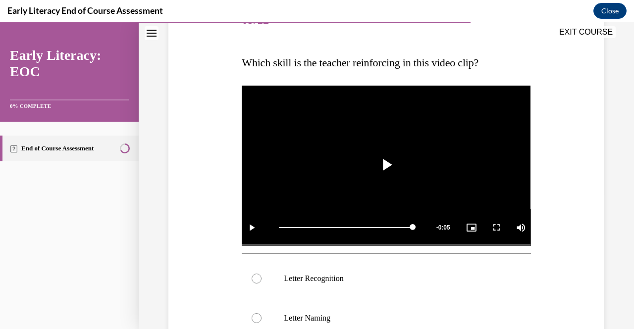
click at [297, 41] on div "EXIT COURSE" at bounding box center [381, 33] width 485 height 22
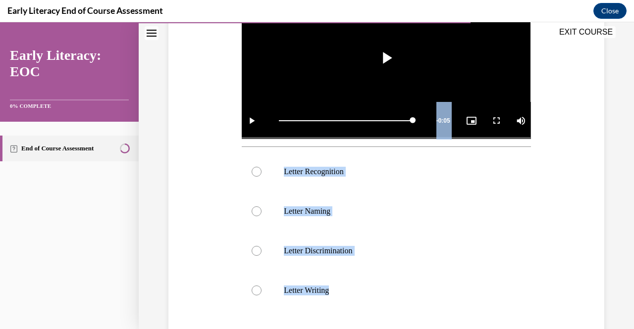
scroll to position [261, 0]
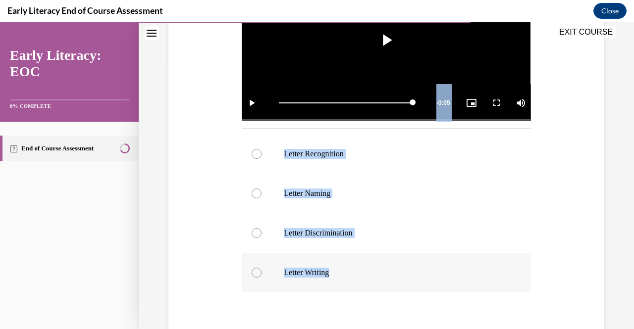
drag, startPoint x: 237, startPoint y: 64, endPoint x: 359, endPoint y: 268, distance: 237.9
click at [359, 268] on div "Question 09/12 Which skill is the teacher reinforcing in this video clip? Video…" at bounding box center [386, 130] width 441 height 569
click at [252, 151] on div at bounding box center [257, 154] width 10 height 10
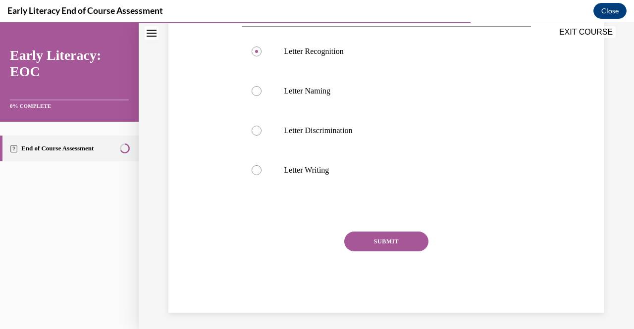
click at [366, 246] on button "SUBMIT" at bounding box center [386, 242] width 84 height 20
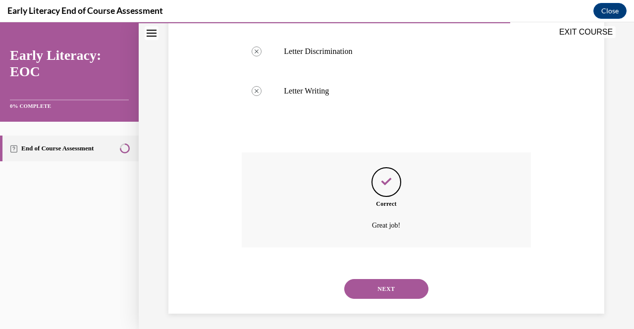
scroll to position [444, 0]
click at [360, 278] on button "NEXT" at bounding box center [386, 288] width 84 height 20
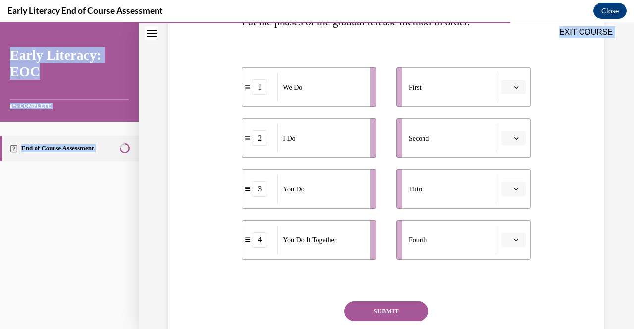
scroll to position [251, 0]
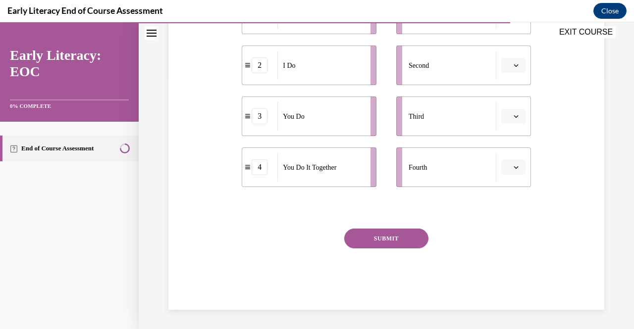
drag, startPoint x: 240, startPoint y: 53, endPoint x: 327, endPoint y: 84, distance: 92.9
click at [327, 84] on div "Question 10/12 Put the phases of the gradual release method in order. 1 We Do 2…" at bounding box center [386, 91] width 294 height 438
click at [219, 196] on div "Question 10/12 Put the phases of the gradual release method in order. 1 We Do 2…" at bounding box center [386, 83] width 441 height 453
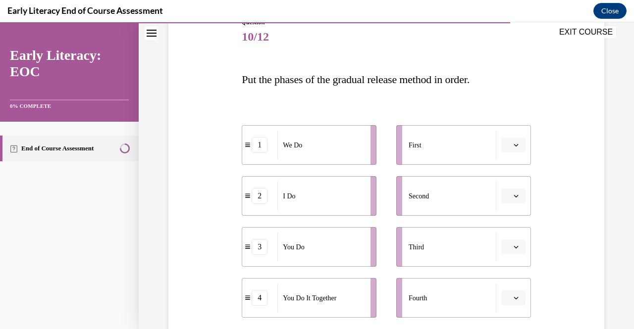
scroll to position [119, 0]
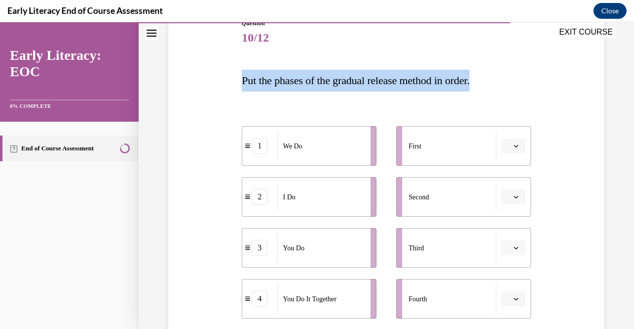
drag, startPoint x: 241, startPoint y: 81, endPoint x: 491, endPoint y: 84, distance: 250.6
click at [491, 84] on p "Put the phases of the gradual release method in order." at bounding box center [386, 81] width 289 height 22
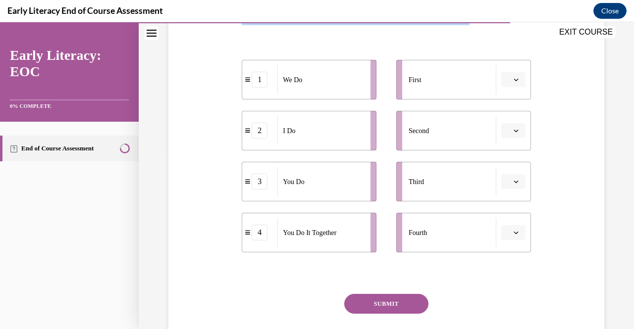
scroll to position [186, 0]
click at [513, 80] on icon "button" at bounding box center [515, 78] width 5 height 5
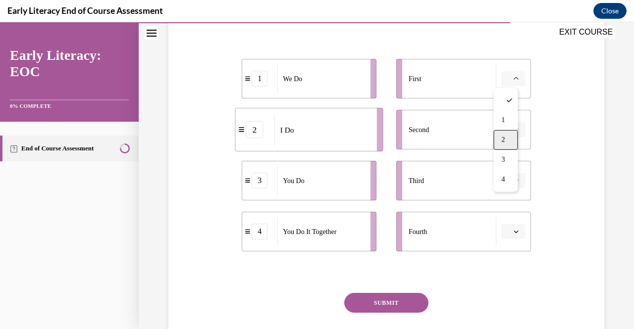
click at [509, 142] on div "2" at bounding box center [505, 140] width 24 height 20
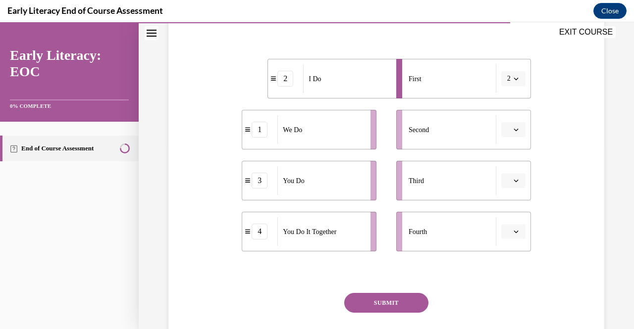
click at [505, 128] on button "button" at bounding box center [513, 129] width 24 height 15
click at [504, 173] on span "1" at bounding box center [502, 171] width 3 height 8
click at [507, 181] on span "Please select an option" at bounding box center [508, 181] width 3 height 10
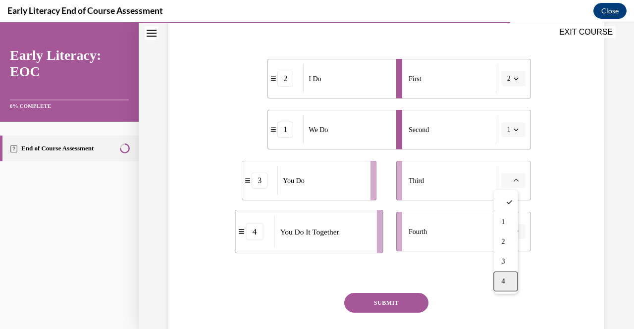
click at [509, 279] on div "4" at bounding box center [505, 282] width 24 height 20
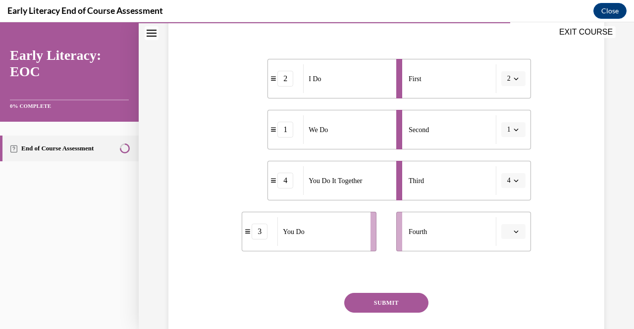
click at [511, 239] on li "Fourth" at bounding box center [463, 232] width 135 height 40
click at [509, 237] on button "button" at bounding box center [513, 231] width 24 height 15
click at [507, 190] on div "3" at bounding box center [505, 190] width 24 height 20
click at [399, 299] on button "SUBMIT" at bounding box center [386, 303] width 84 height 20
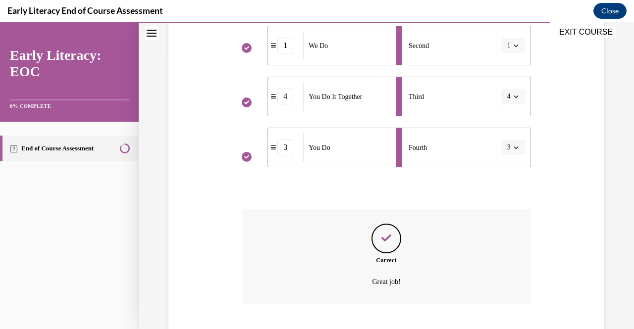
scroll to position [331, 0]
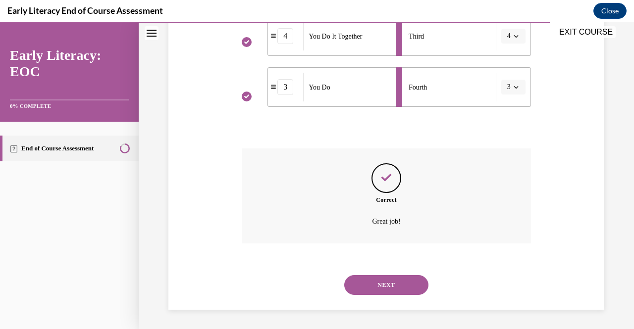
drag, startPoint x: 383, startPoint y: 285, endPoint x: 376, endPoint y: 285, distance: 6.9
click at [376, 285] on button "NEXT" at bounding box center [386, 285] width 84 height 20
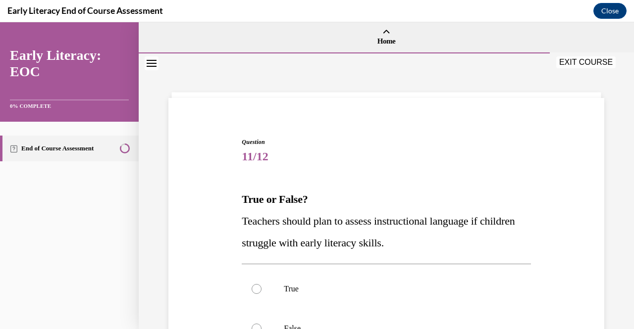
scroll to position [88, 0]
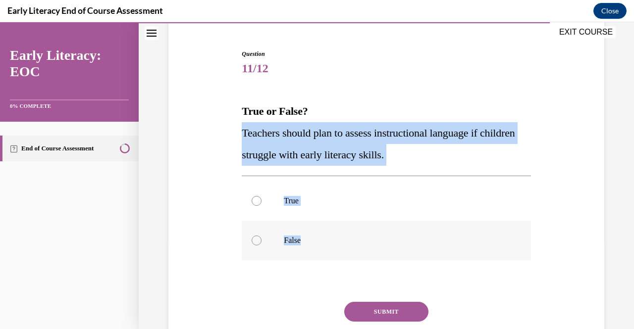
drag, startPoint x: 243, startPoint y: 128, endPoint x: 345, endPoint y: 243, distance: 154.0
click at [345, 243] on div "Question 11/12 True or False? Teachers should plan to assess instructional lang…" at bounding box center [386, 217] width 289 height 334
click at [255, 202] on div at bounding box center [257, 201] width 10 height 10
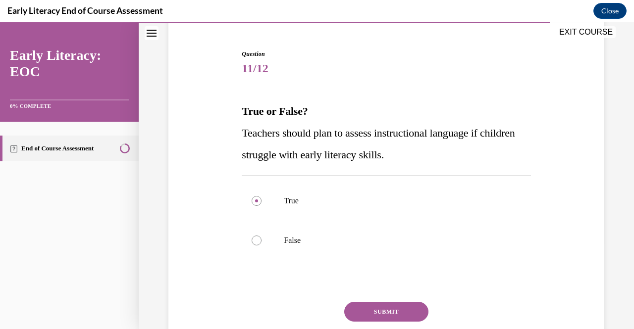
click at [365, 299] on div "Question 11/12 True or False? Teachers should plan to assess instructional lang…" at bounding box center [386, 217] width 289 height 334
click at [367, 303] on button "SUBMIT" at bounding box center [386, 312] width 84 height 20
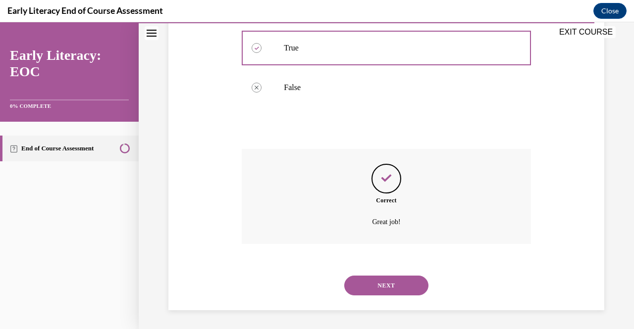
scroll to position [242, 0]
click at [367, 293] on button "NEXT" at bounding box center [386, 285] width 84 height 20
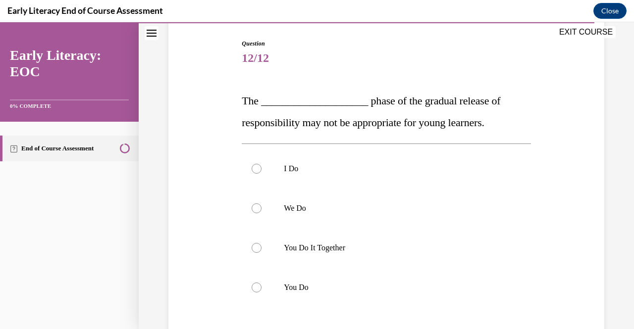
scroll to position [116, 0]
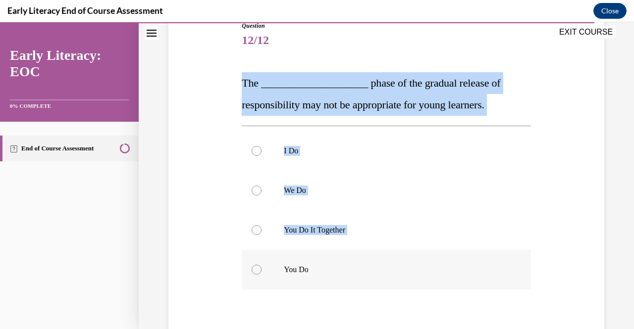
drag, startPoint x: 237, startPoint y: 83, endPoint x: 332, endPoint y: 286, distance: 224.4
click at [332, 286] on div "Question 12/12 The ____________________ phase of the gradual release of respons…" at bounding box center [386, 202] width 441 height 421
click at [242, 56] on div "Question 12/12 The ____________________ phase of the gradual release of respons…" at bounding box center [386, 216] width 289 height 391
drag, startPoint x: 235, startPoint y: 88, endPoint x: 313, endPoint y: 320, distance: 244.4
click at [313, 320] on div "Question 12/12 The ____________________ phase of the gradual release of respons…" at bounding box center [386, 202] width 441 height 421
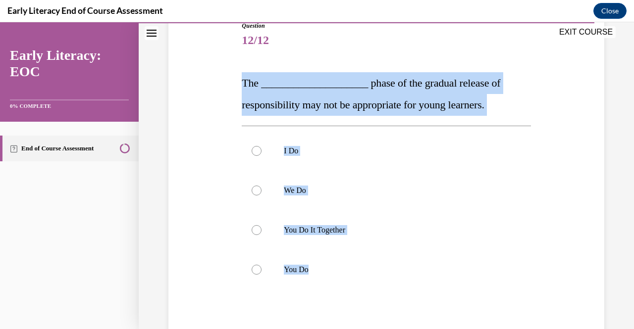
click at [237, 234] on div "Question 12/12 The ____________________ phase of the gradual release of respons…" at bounding box center [386, 202] width 441 height 421
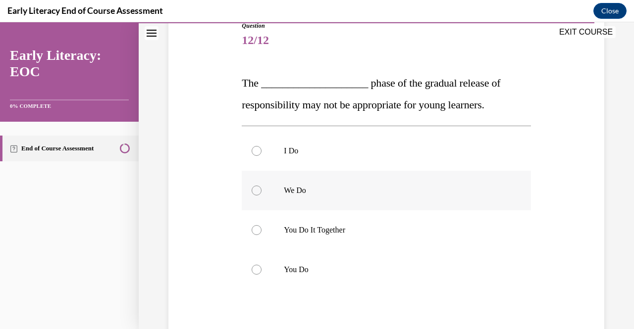
click at [284, 195] on p "We Do" at bounding box center [395, 191] width 222 height 10
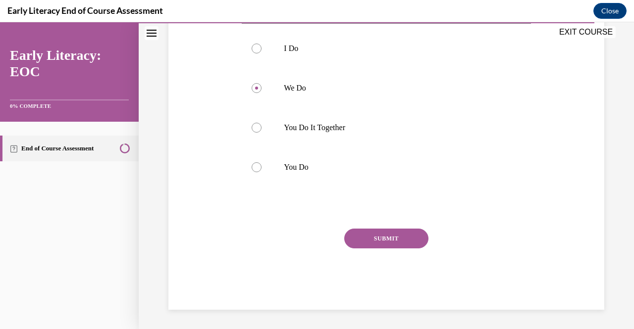
click at [362, 238] on button "SUBMIT" at bounding box center [386, 239] width 84 height 20
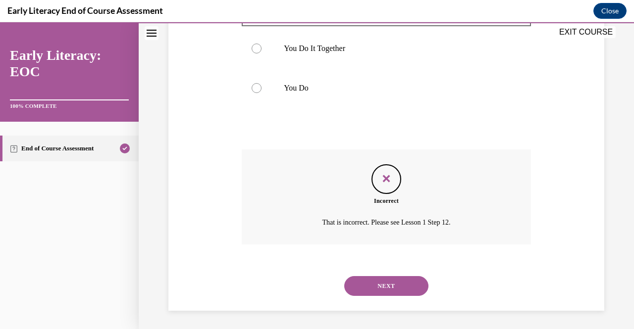
scroll to position [299, 0]
click at [371, 277] on button "NEXT" at bounding box center [386, 285] width 84 height 20
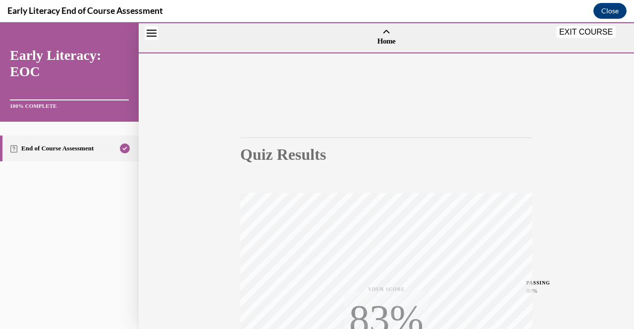
scroll to position [200, 0]
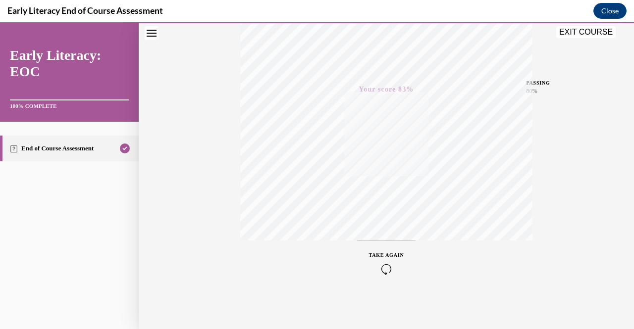
click at [573, 31] on button "EXIT COURSE" at bounding box center [585, 32] width 59 height 12
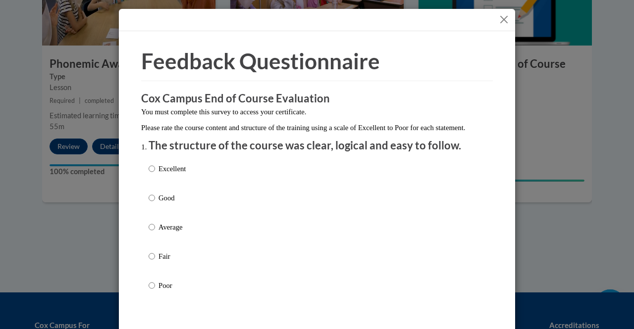
click at [294, 192] on div "Excellent Good Average Fair Poor" at bounding box center [317, 238] width 337 height 161
click at [181, 204] on p "Good" at bounding box center [171, 198] width 27 height 11
click at [155, 204] on input "Good" at bounding box center [152, 198] width 6 height 11
radio input "true"
drag, startPoint x: 181, startPoint y: 206, endPoint x: 188, endPoint y: 197, distance: 12.4
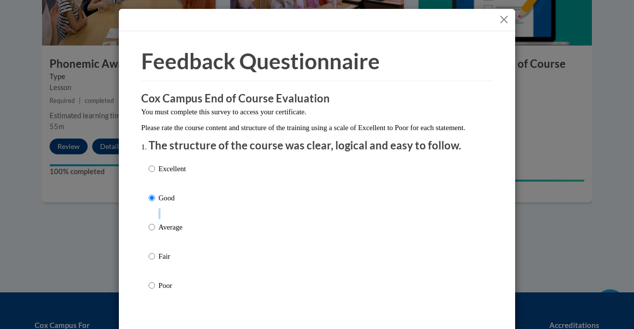
click at [188, 197] on div "Excellent Good Average Fair Poor" at bounding box center [317, 238] width 337 height 161
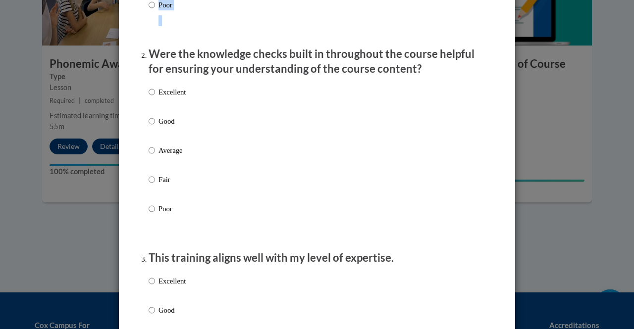
scroll to position [281, 0]
click at [162, 126] on p "Good" at bounding box center [171, 120] width 27 height 11
click at [155, 126] on input "Good" at bounding box center [152, 120] width 6 height 11
radio input "true"
click at [173, 315] on p "Good" at bounding box center [171, 310] width 27 height 11
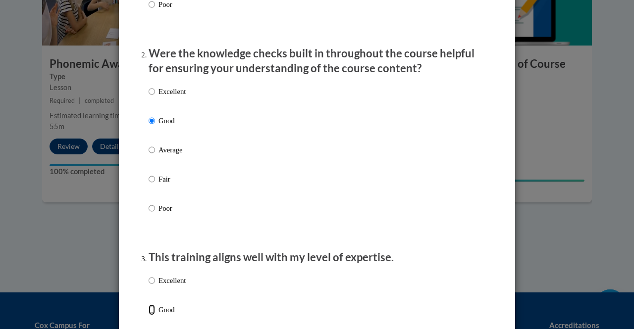
click at [155, 315] on input "Good" at bounding box center [152, 310] width 6 height 11
radio input "true"
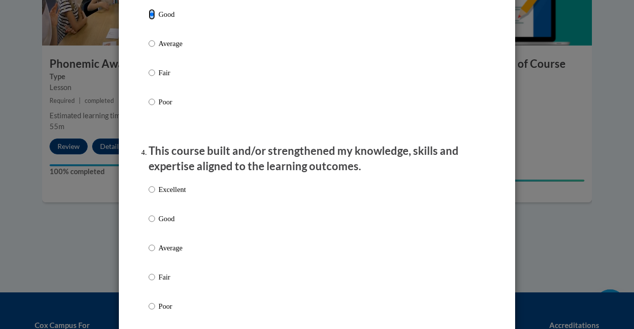
scroll to position [580, 0]
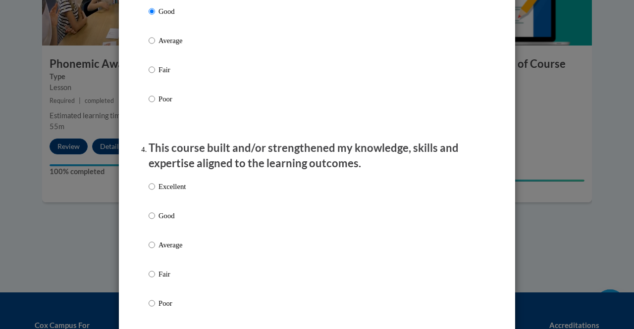
click at [152, 228] on label "Good" at bounding box center [167, 223] width 37 height 27
click at [152, 221] on input "Good" at bounding box center [152, 215] width 6 height 11
radio input "true"
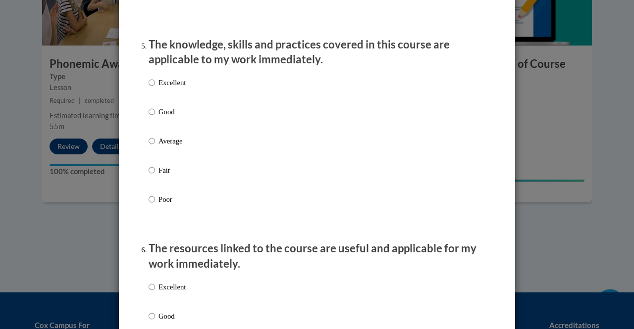
scroll to position [889, 0]
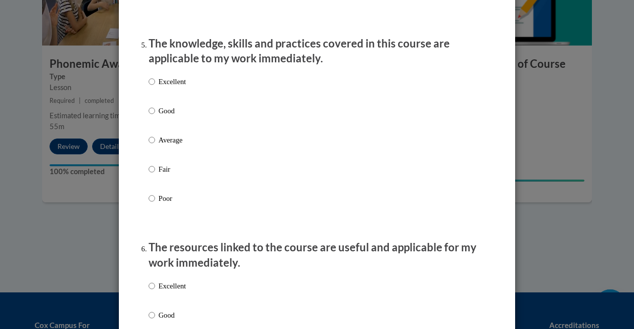
click at [162, 116] on p "Good" at bounding box center [171, 110] width 27 height 11
click at [155, 116] on input "Good" at bounding box center [152, 110] width 6 height 11
radio input "true"
click at [160, 307] on label "Excellent" at bounding box center [167, 294] width 37 height 27
click at [155, 292] on input "Excellent" at bounding box center [152, 286] width 6 height 11
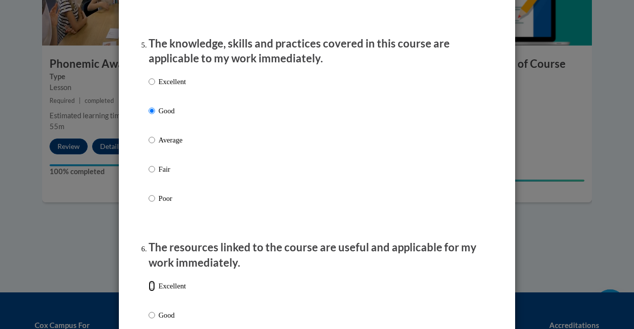
radio input "true"
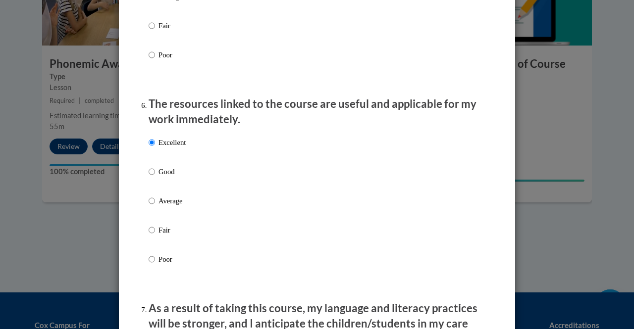
click at [161, 177] on p "Good" at bounding box center [171, 171] width 27 height 11
click at [155, 177] on input "Good" at bounding box center [152, 171] width 6 height 11
radio input "true"
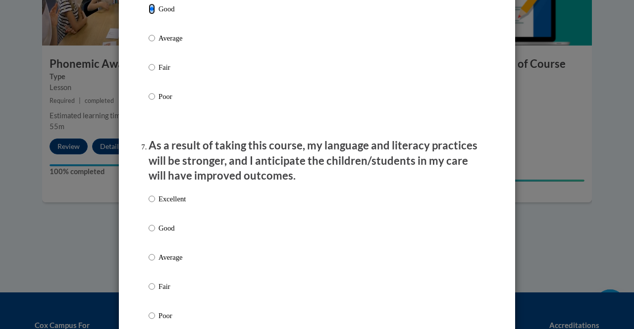
scroll to position [1235, 0]
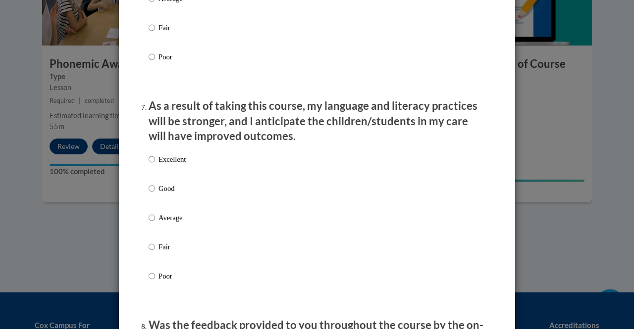
click at [160, 194] on p "Good" at bounding box center [171, 188] width 27 height 11
click at [155, 194] on input "Good" at bounding box center [152, 188] width 6 height 11
radio input "true"
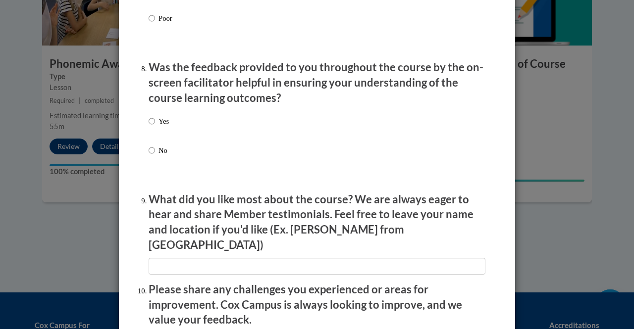
scroll to position [1493, 0]
click at [156, 140] on label "Yes" at bounding box center [159, 128] width 20 height 27
click at [155, 126] on input "Yes" at bounding box center [152, 120] width 6 height 11
radio input "true"
click at [169, 247] on li "What did you like most about the course? We are always eager to hear and share …" at bounding box center [317, 233] width 337 height 83
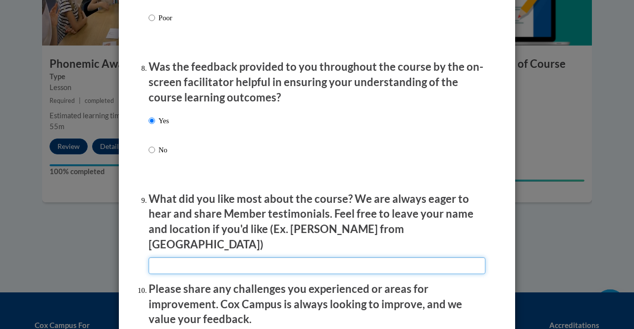
click at [167, 257] on input "textbox" at bounding box center [317, 265] width 337 height 17
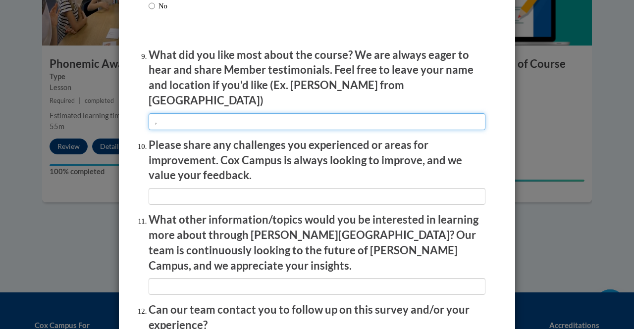
scroll to position [1638, 0]
type input ","
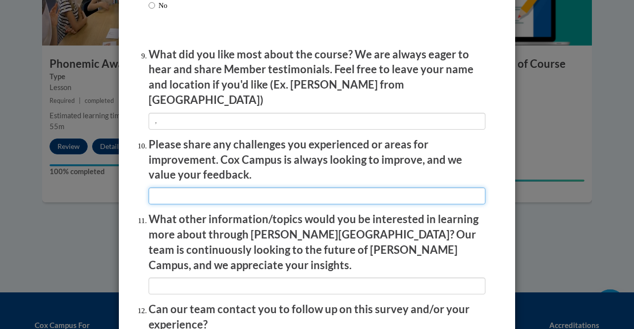
click at [175, 193] on input "textbox" at bounding box center [317, 196] width 337 height 17
type input ","
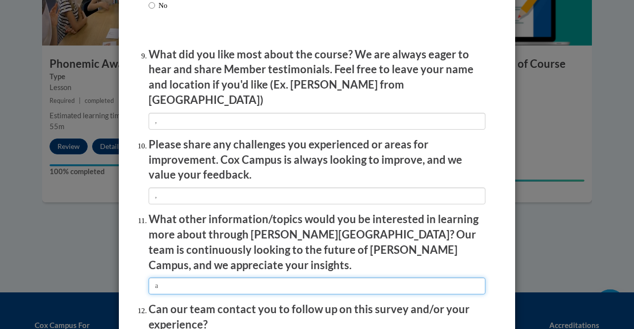
click at [172, 278] on input "textbox" at bounding box center [317, 286] width 337 height 17
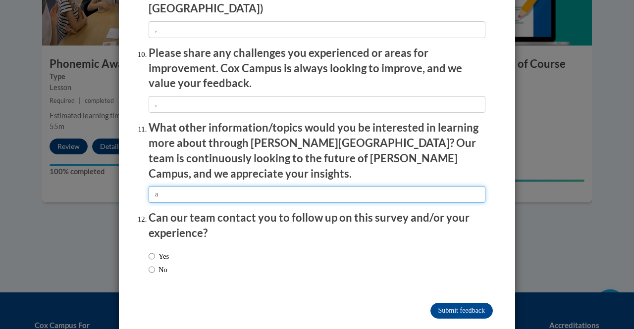
type input "a"
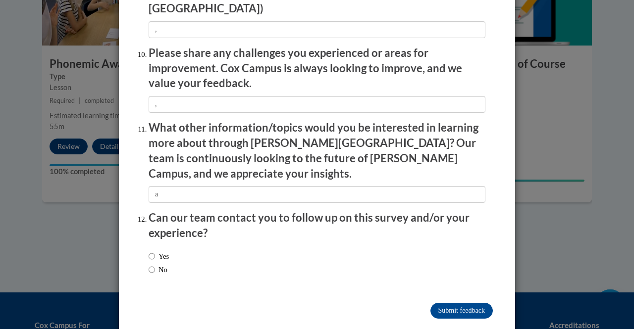
click at [155, 264] on label "No" at bounding box center [158, 269] width 19 height 11
click at [155, 264] on input "No" at bounding box center [152, 269] width 6 height 11
radio input "true"
click at [432, 303] on input "Submit feedback" at bounding box center [461, 311] width 62 height 16
click at [435, 303] on input "Submitting" at bounding box center [461, 311] width 62 height 16
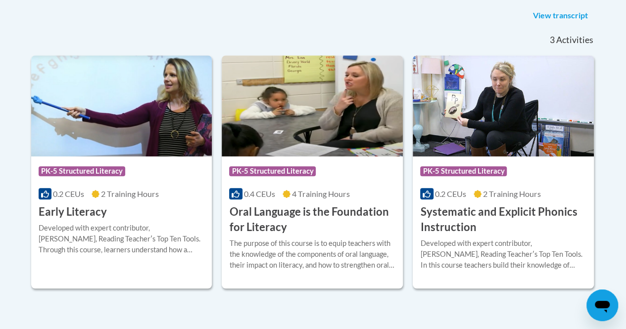
scroll to position [257, 0]
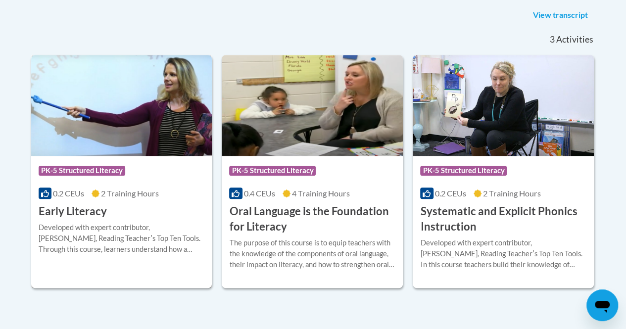
click at [154, 206] on div "Course Category: PK-5 Structured Literacy 0.2 CEUs 2 Training Hours COURSE Earl…" at bounding box center [121, 187] width 181 height 63
